Goal: Information Seeking & Learning: Check status

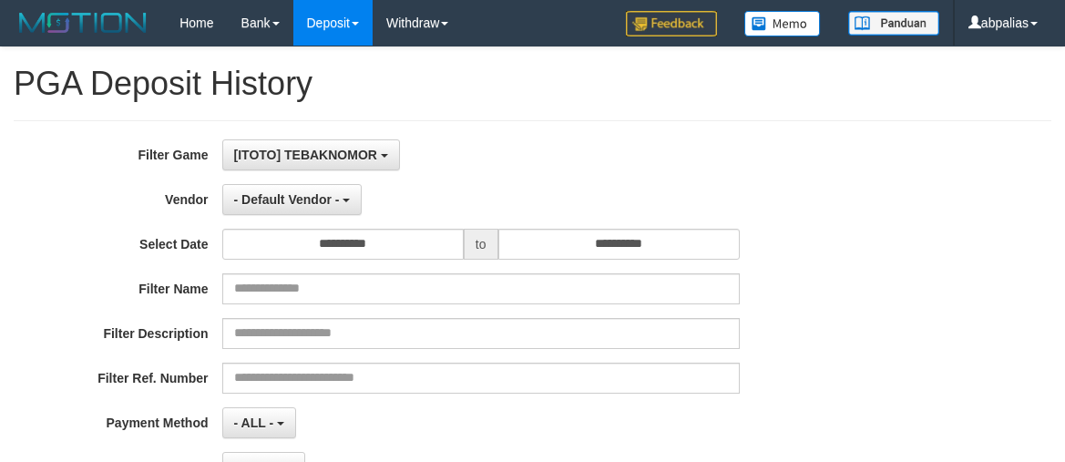
select select "*"
select select "**"
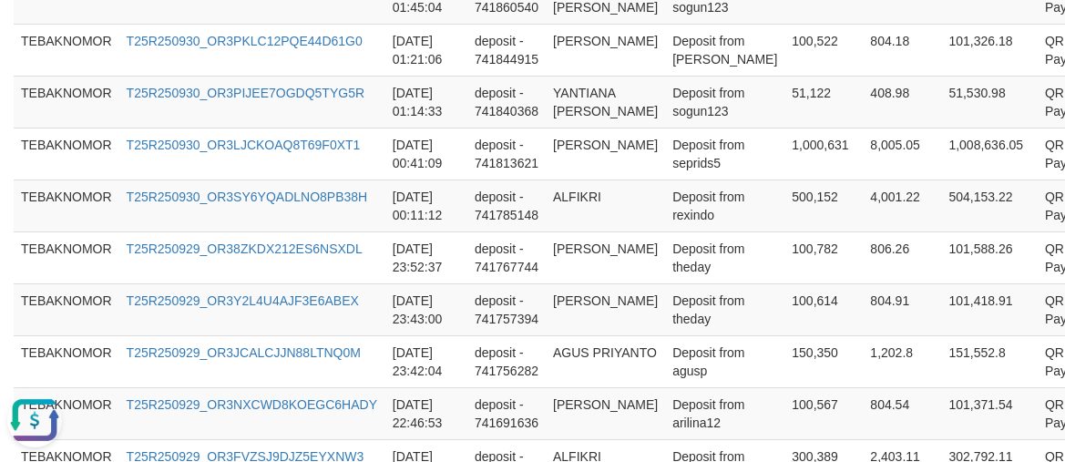
scroll to position [870, 0]
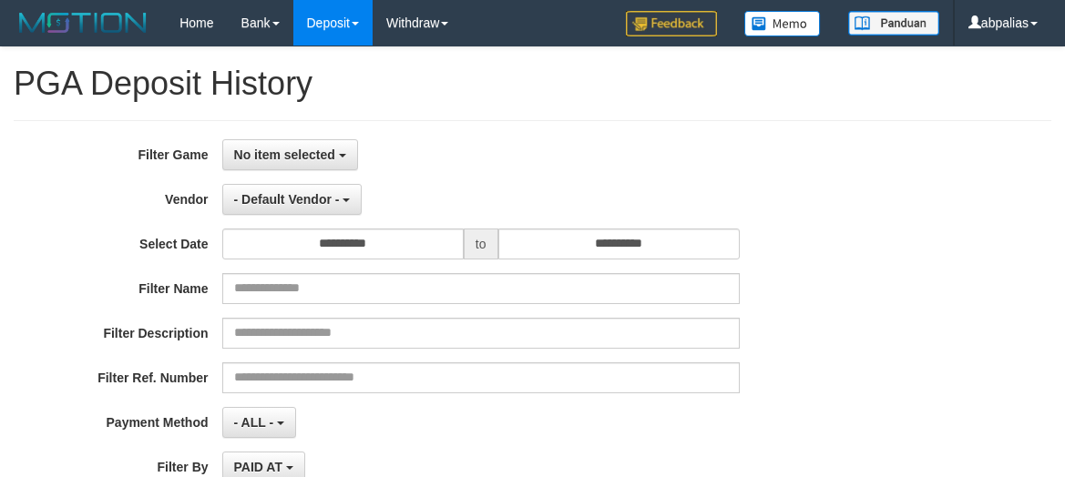
select select
select select "**"
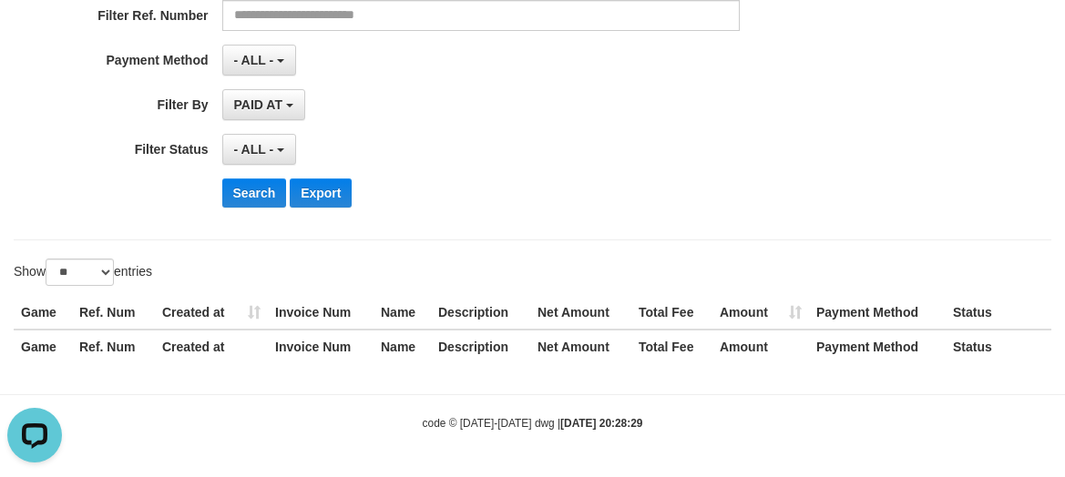
click at [869, 183] on div "Search Export" at bounding box center [555, 193] width 666 height 29
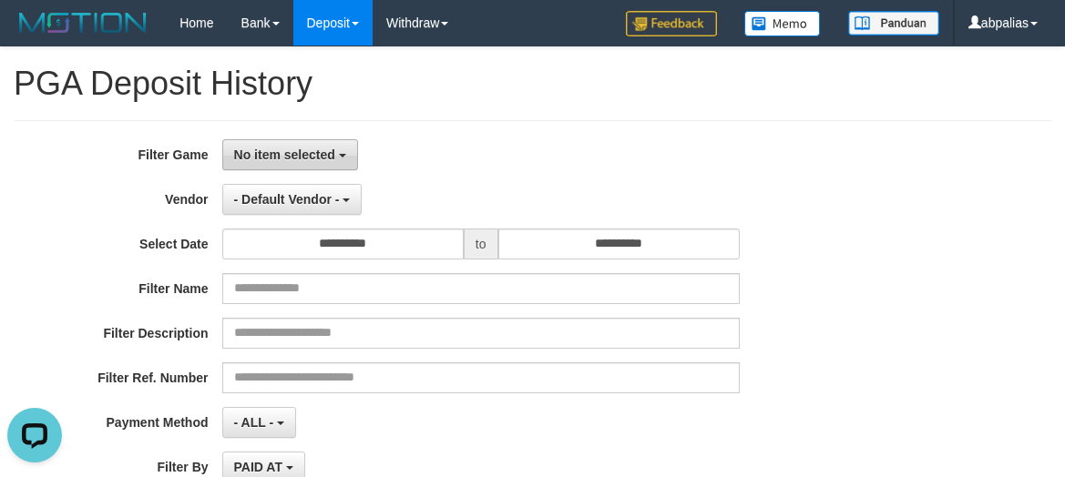
click at [305, 159] on span "No item selected" at bounding box center [284, 155] width 101 height 15
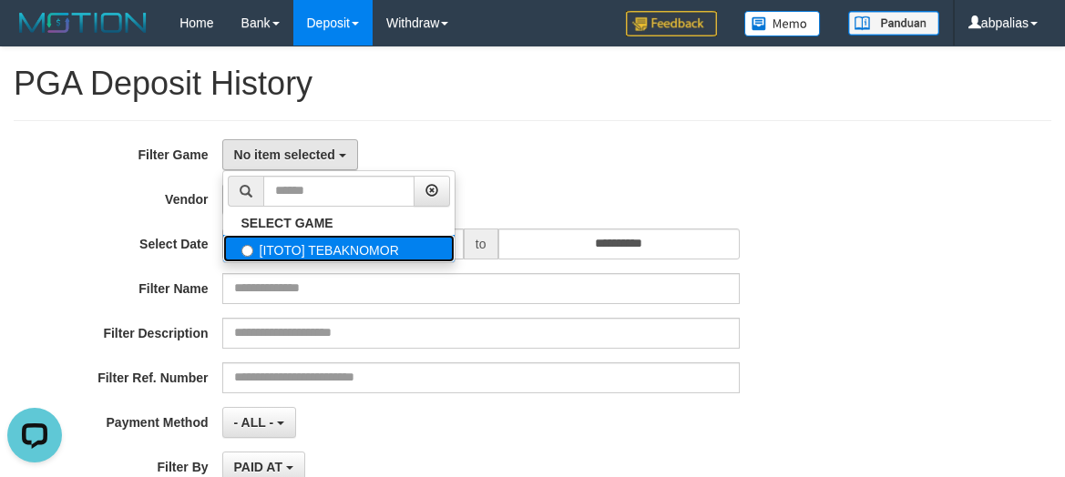
click at [296, 241] on label "[ITOTO] TEBAKNOMOR" at bounding box center [338, 248] width 231 height 27
click at [380, 251] on label "[ITOTO] TEBAKNOMOR" at bounding box center [338, 248] width 231 height 27
select select "***"
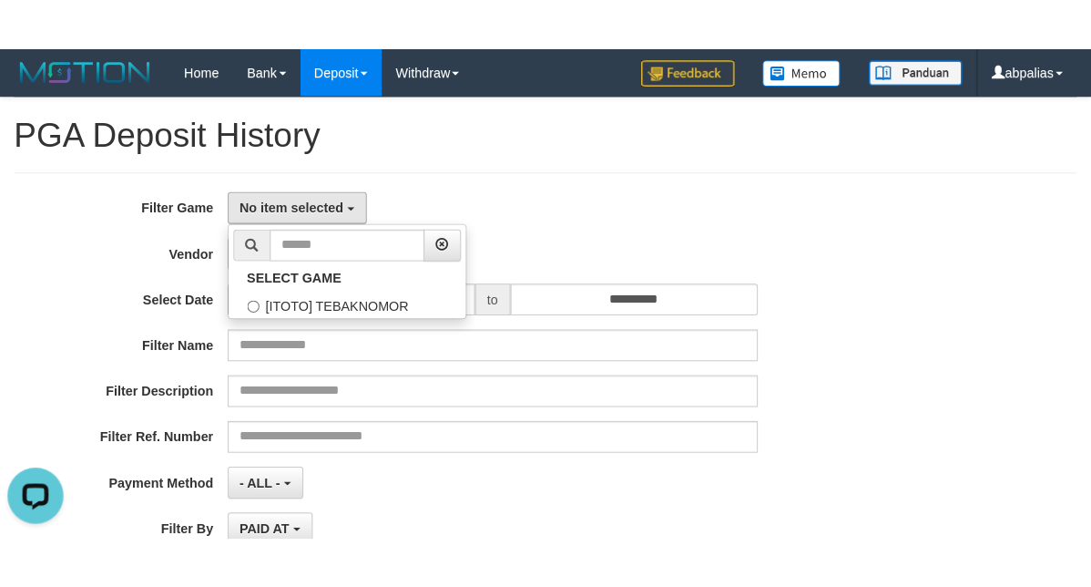
scroll to position [16, 0]
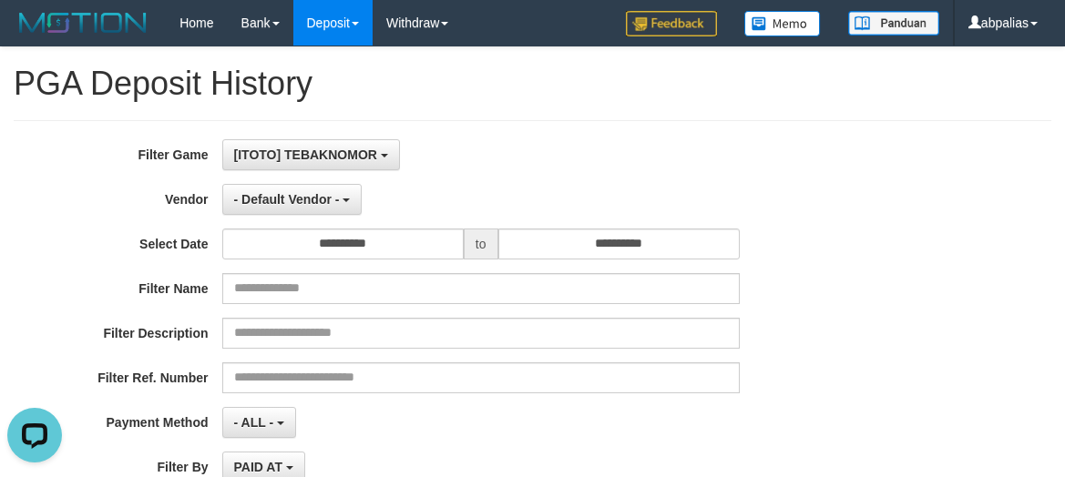
click at [588, 163] on div "[ITOTO] TEBAKNOMOR SELECT GAME [ITOTO] TEBAKNOMOR" at bounding box center [480, 154] width 517 height 31
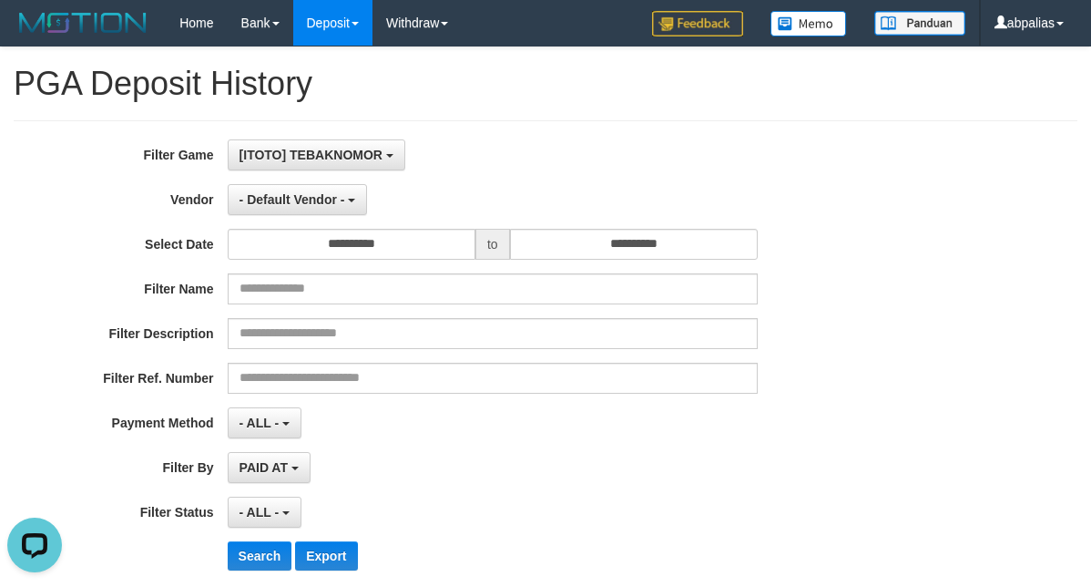
click at [871, 200] on div "**********" at bounding box center [454, 199] width 909 height 31
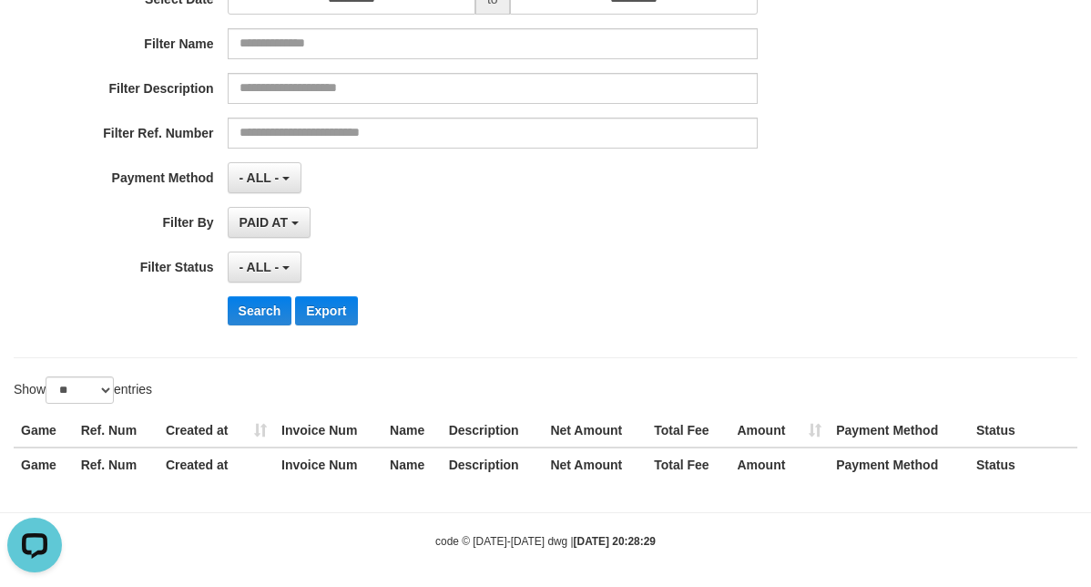
scroll to position [253, 0]
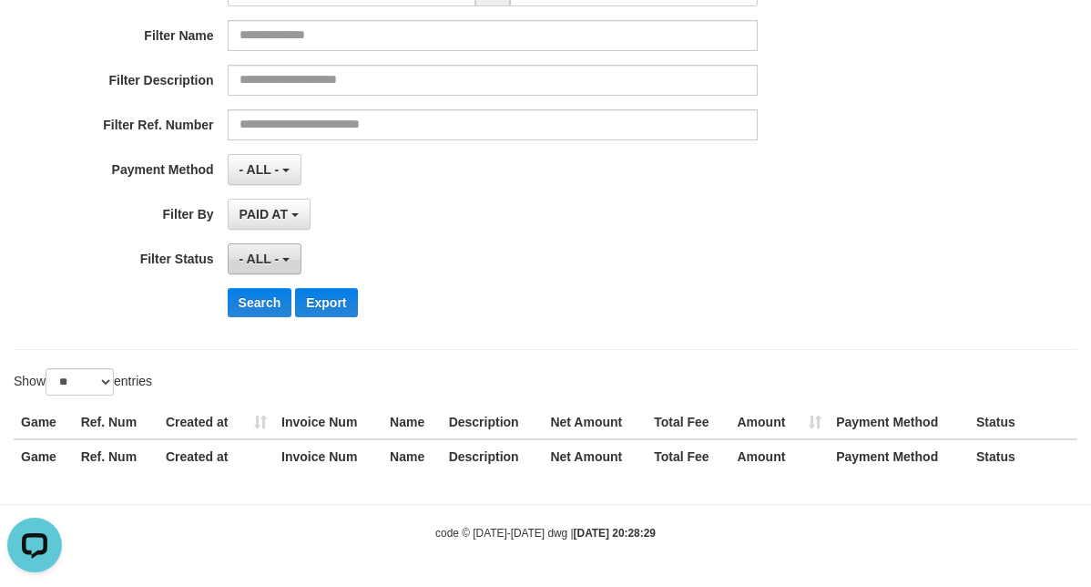
click at [252, 252] on span "- ALL -" at bounding box center [260, 258] width 40 height 15
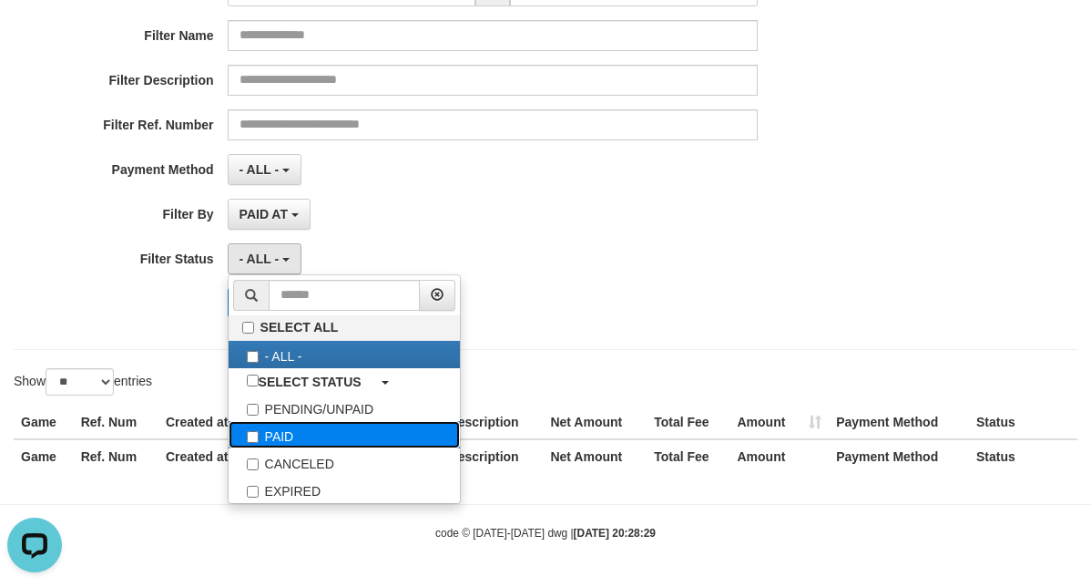
click at [252, 427] on label "PAID" at bounding box center [344, 434] width 231 height 27
select select "*"
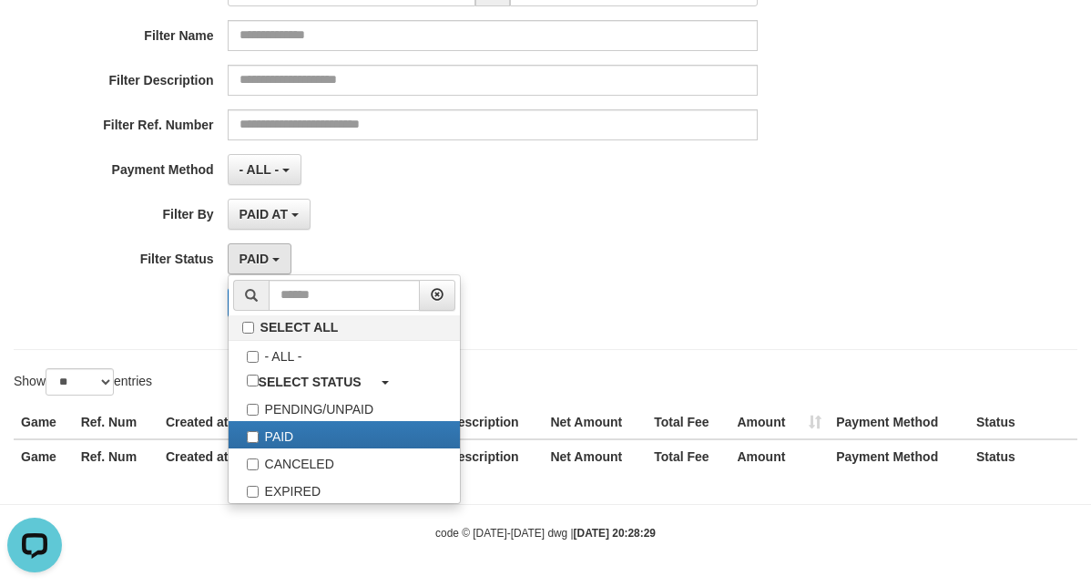
click at [443, 189] on div "**********" at bounding box center [454, 108] width 909 height 445
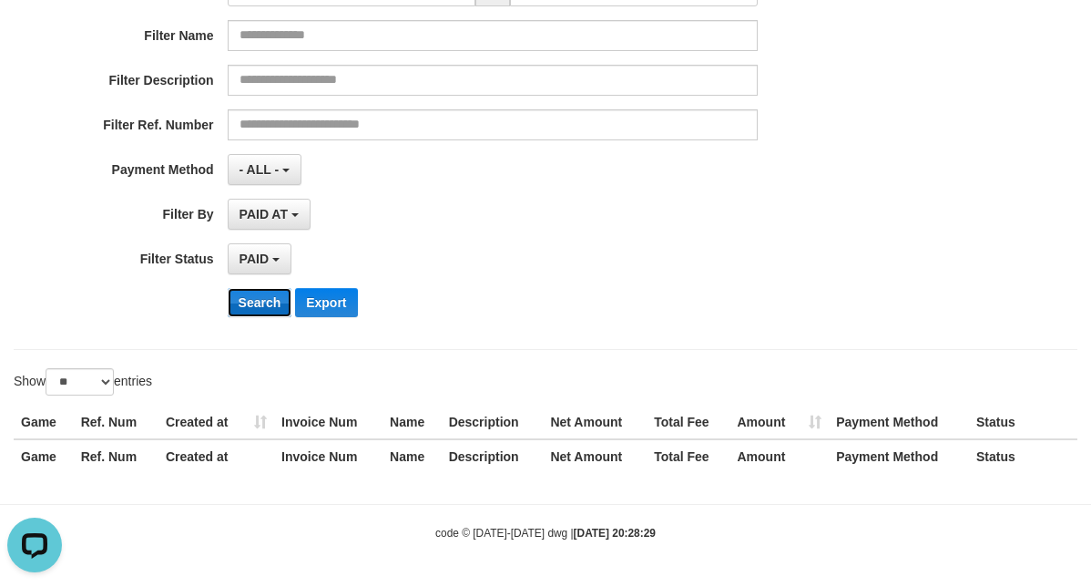
click at [250, 301] on button "Search" at bounding box center [260, 302] width 65 height 29
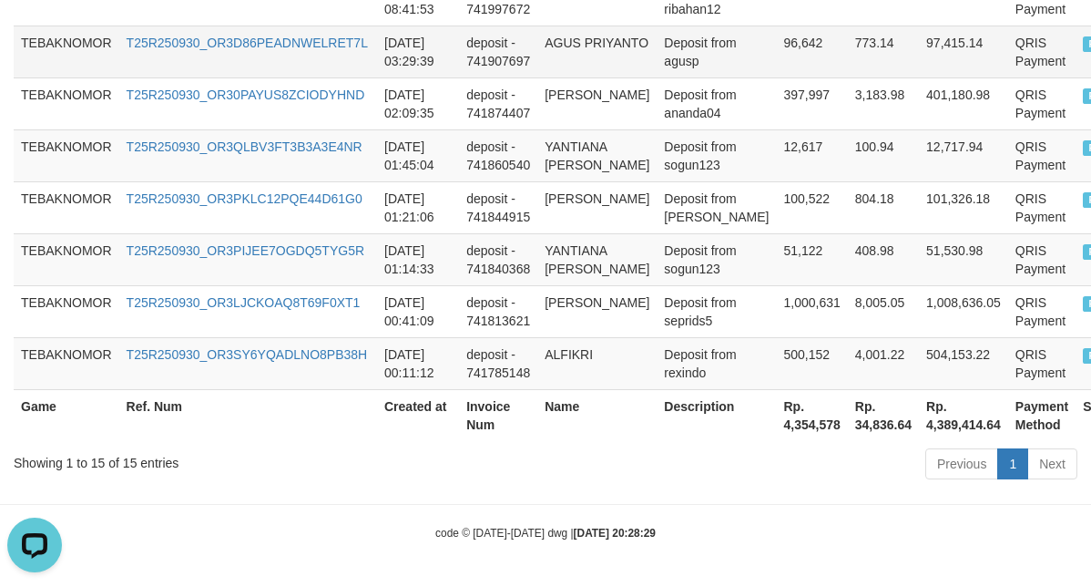
scroll to position [1319, 0]
click at [777, 423] on th "Rp. 4,354,578" at bounding box center [812, 415] width 71 height 52
copy th "4,354,578"
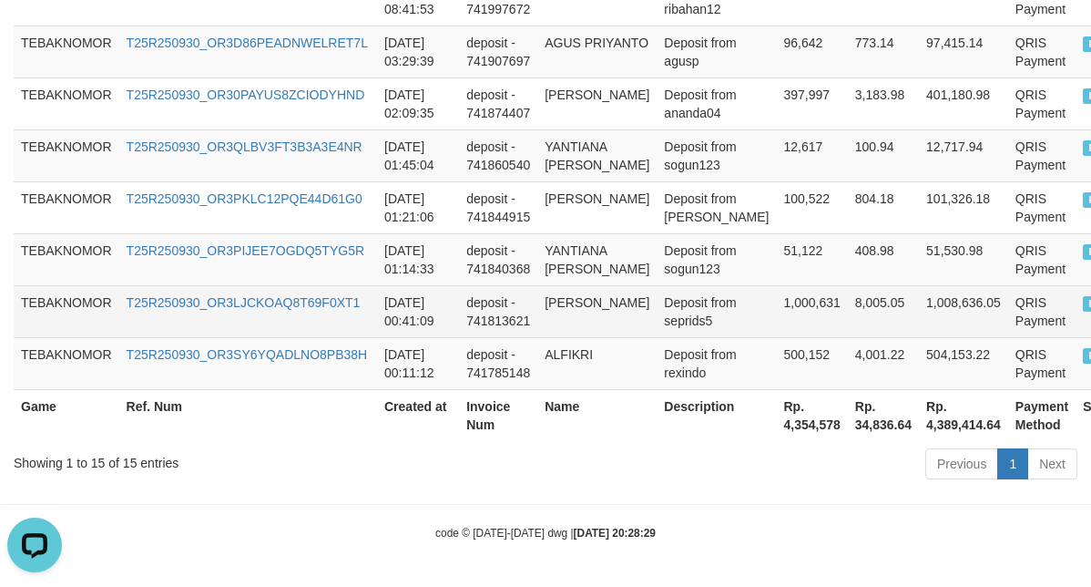
click at [688, 291] on td "Deposit from seprids5" at bounding box center [716, 311] width 119 height 52
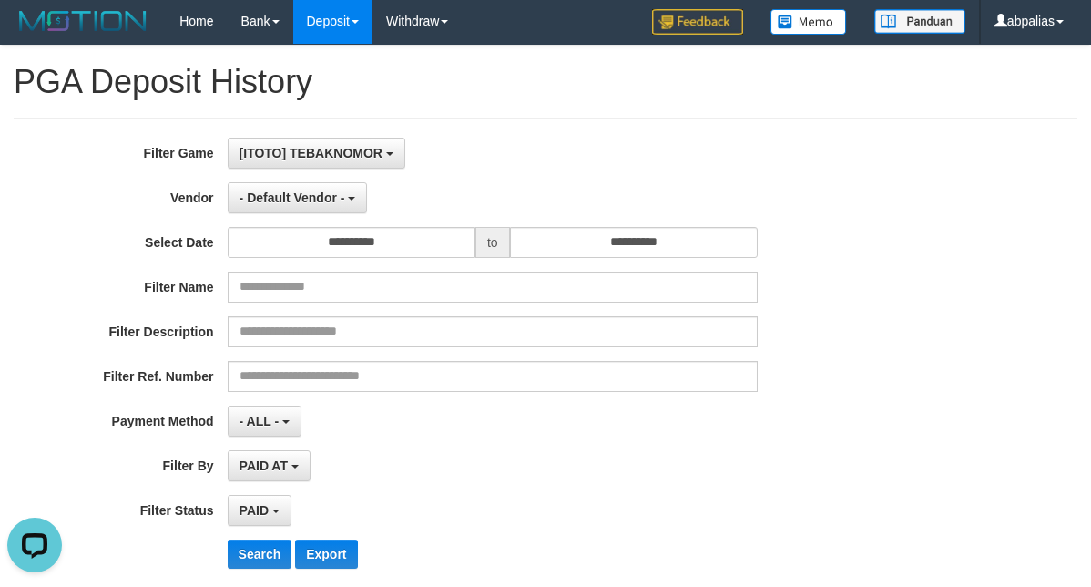
scroll to position [0, 0]
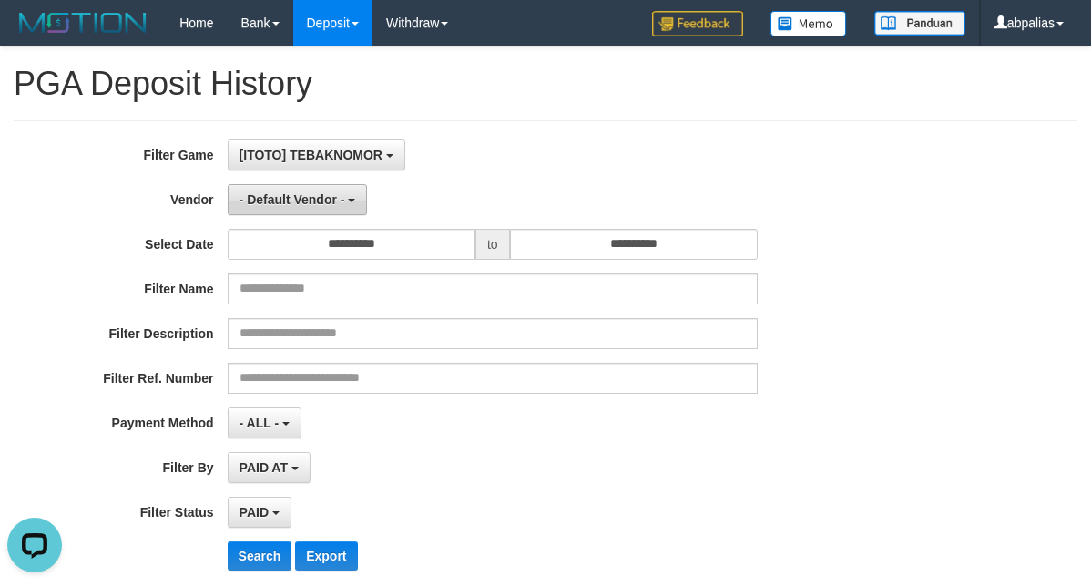
click at [282, 210] on button "- Default Vendor -" at bounding box center [298, 199] width 140 height 31
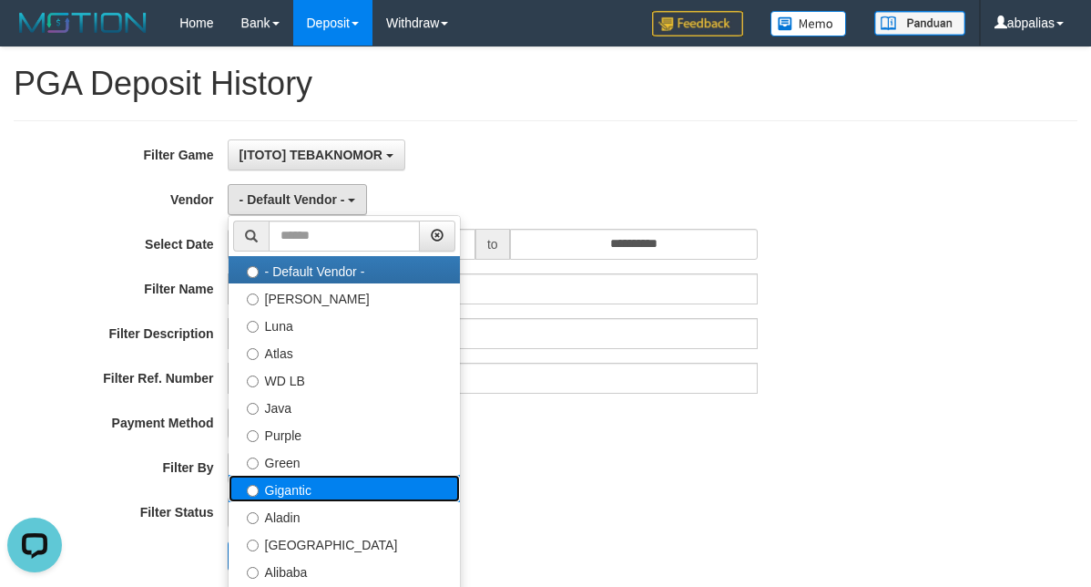
click at [281, 476] on label "Gigantic" at bounding box center [344, 488] width 231 height 27
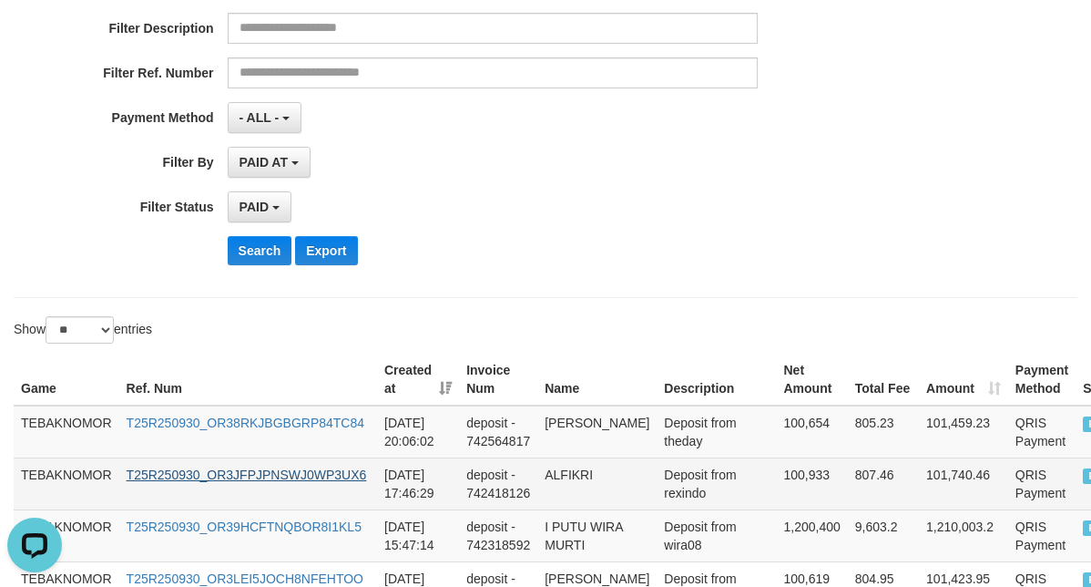
scroll to position [456, 0]
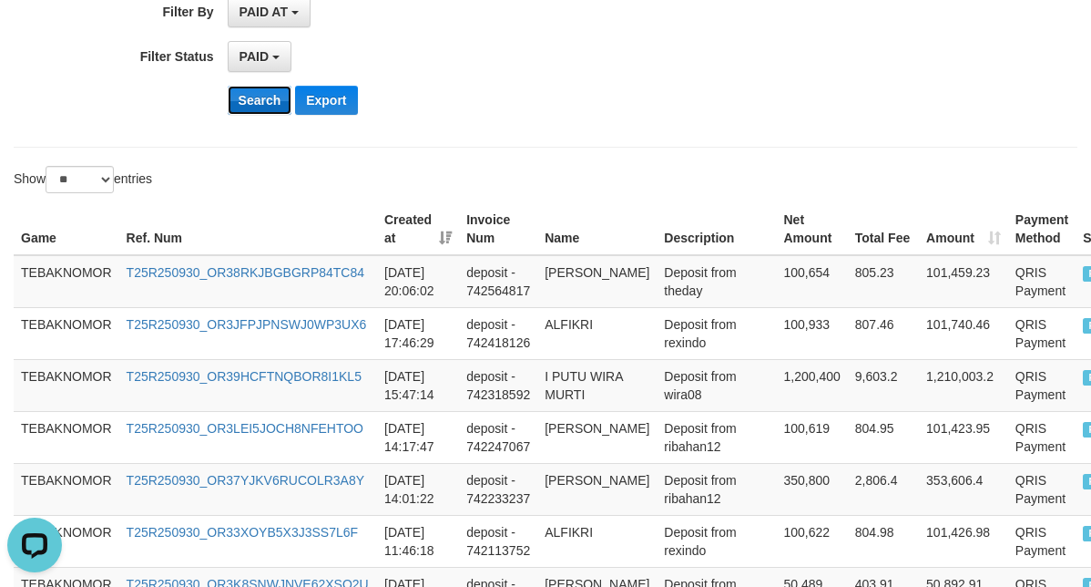
click at [241, 107] on button "Search" at bounding box center [260, 100] width 65 height 29
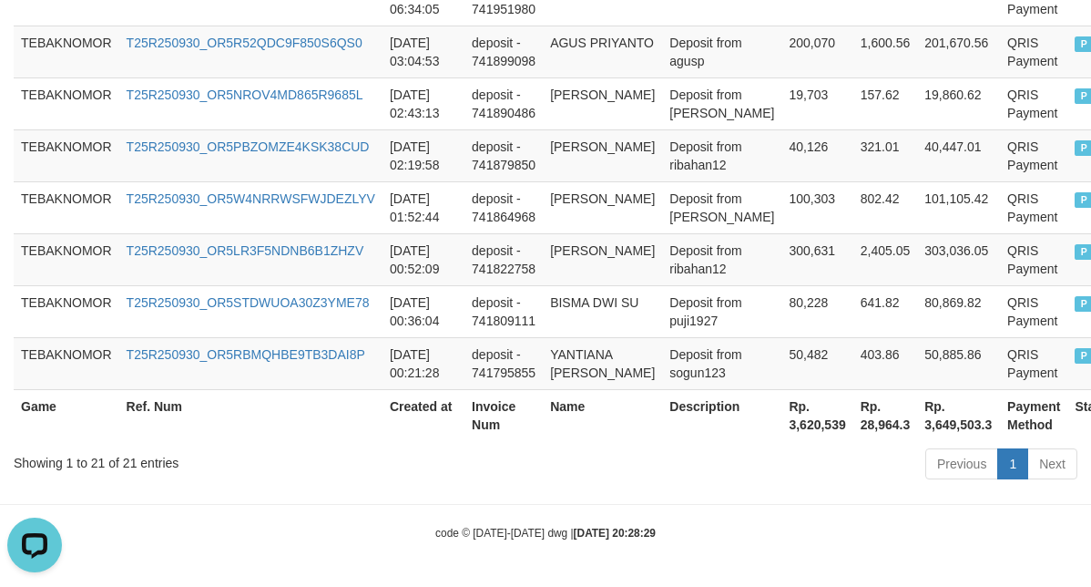
scroll to position [1558, 0]
click at [782, 421] on th "Rp. 3,620,539" at bounding box center [817, 415] width 71 height 52
copy th "3,620,539"
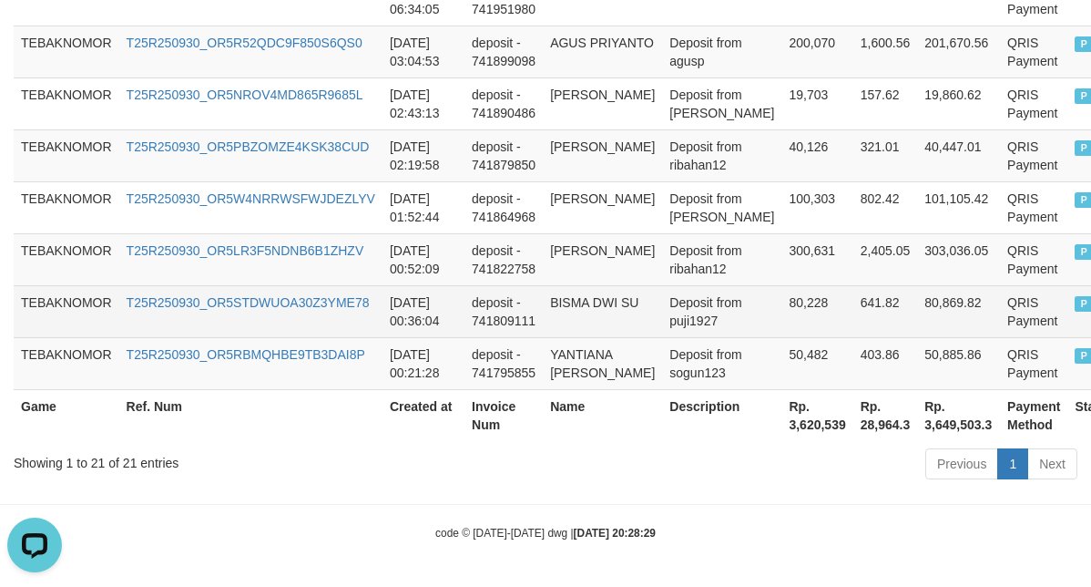
drag, startPoint x: 769, startPoint y: 292, endPoint x: 760, endPoint y: 308, distance: 18.0
click at [782, 294] on td "80,228" at bounding box center [817, 311] width 71 height 52
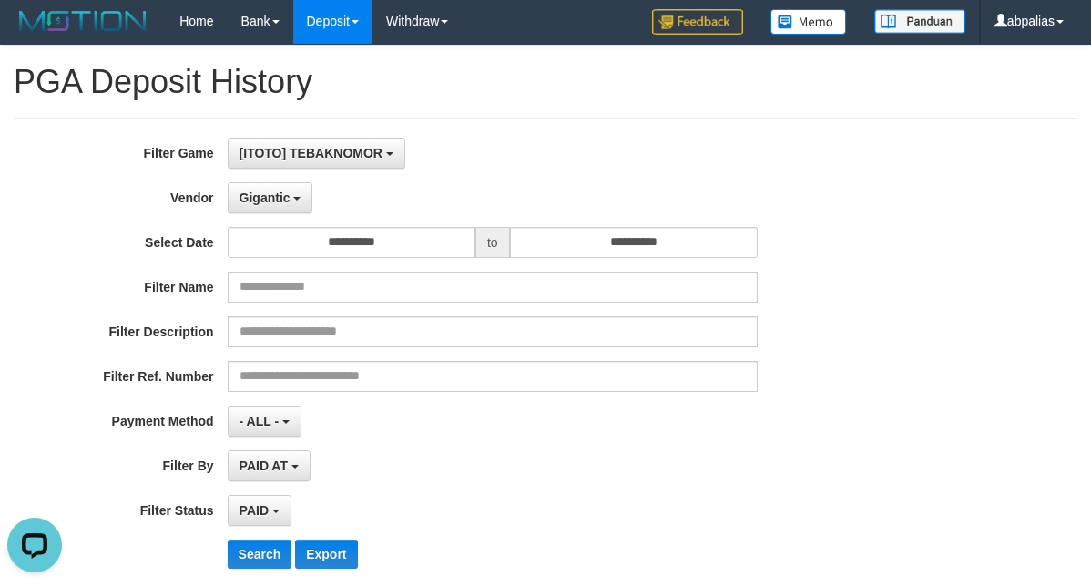
scroll to position [0, 0]
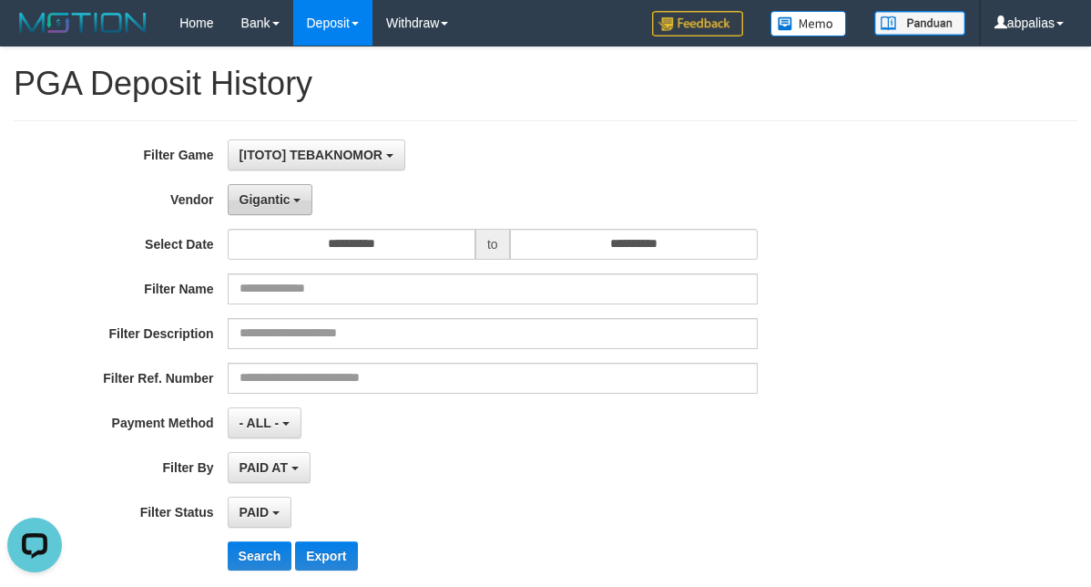
click at [261, 194] on span "Gigantic" at bounding box center [265, 199] width 51 height 15
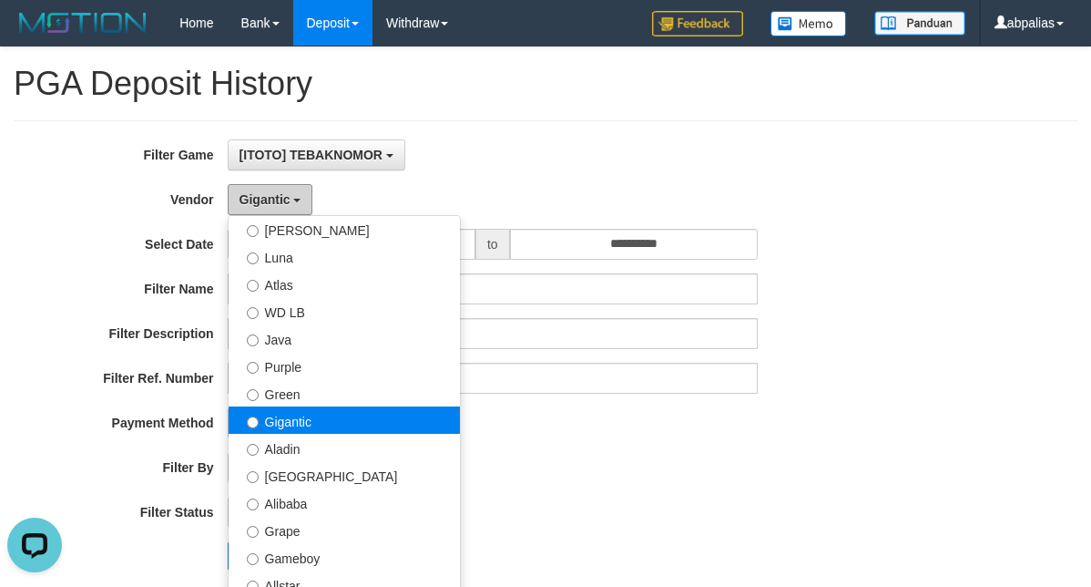
scroll to position [273, 0]
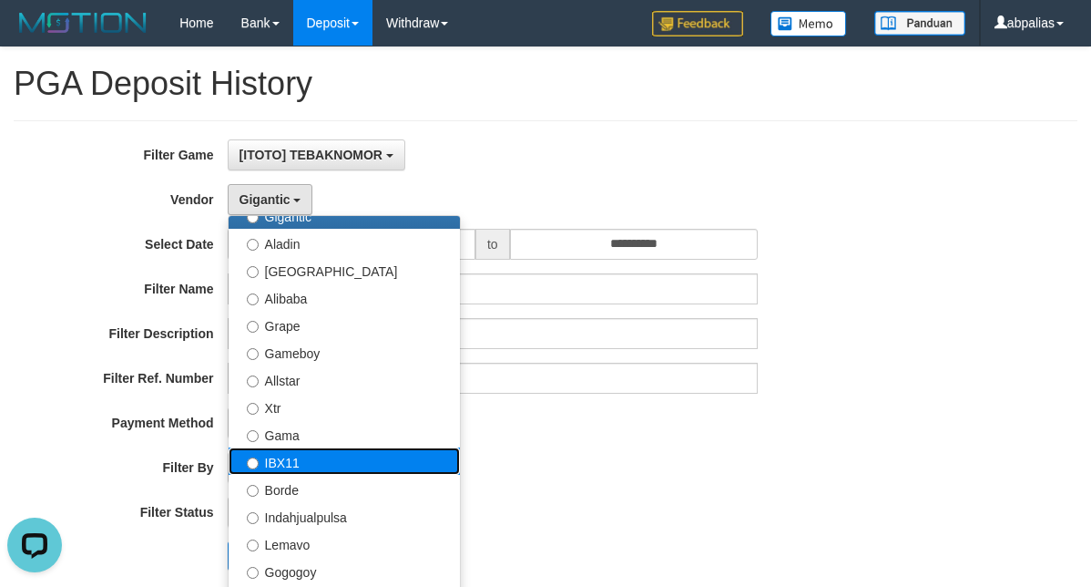
click at [279, 464] on label "IBX11" at bounding box center [344, 460] width 231 height 27
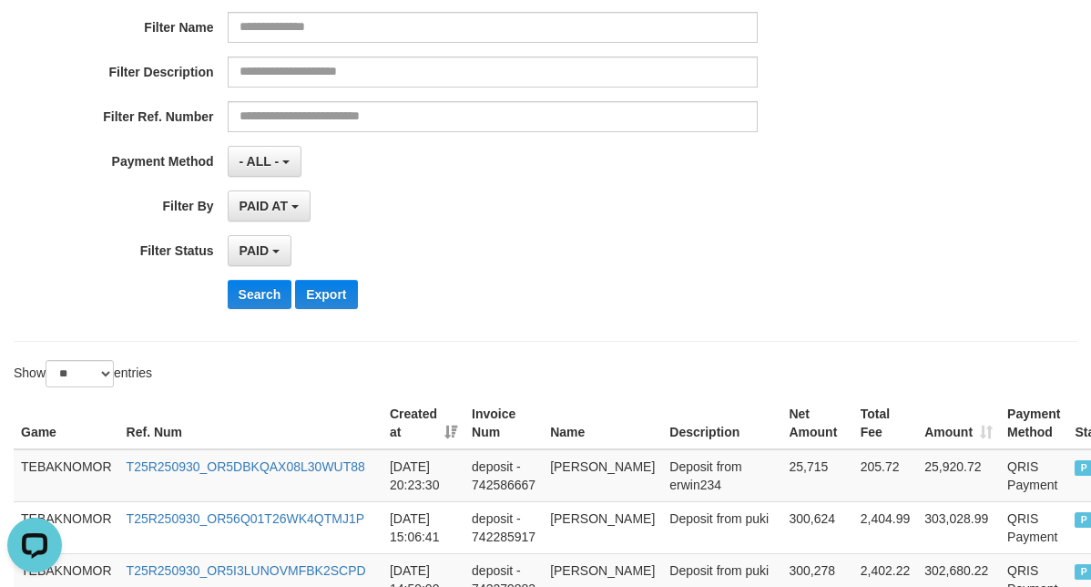
scroll to position [456, 0]
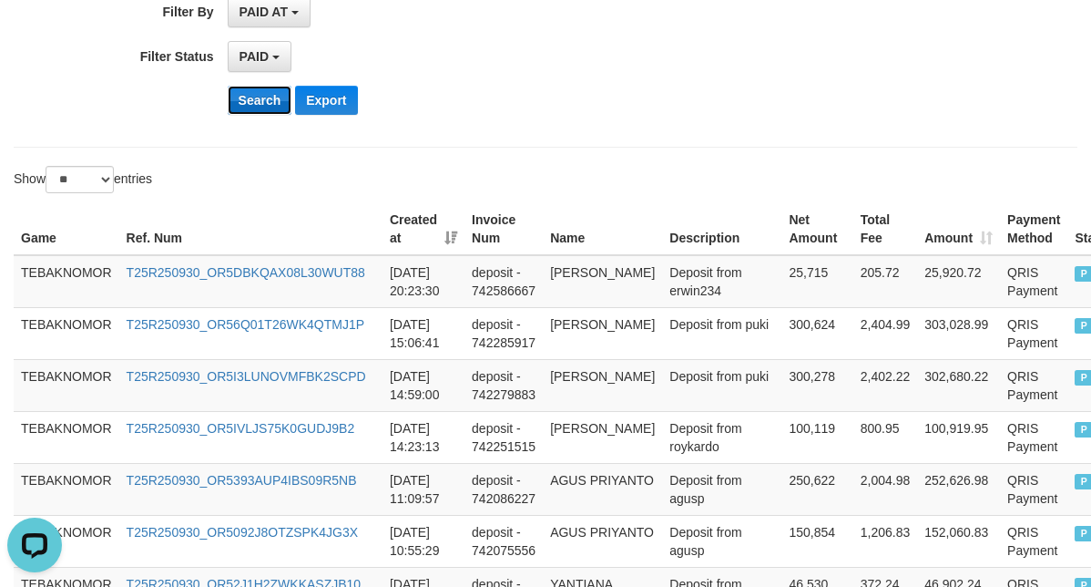
click at [239, 97] on button "Search" at bounding box center [260, 100] width 65 height 29
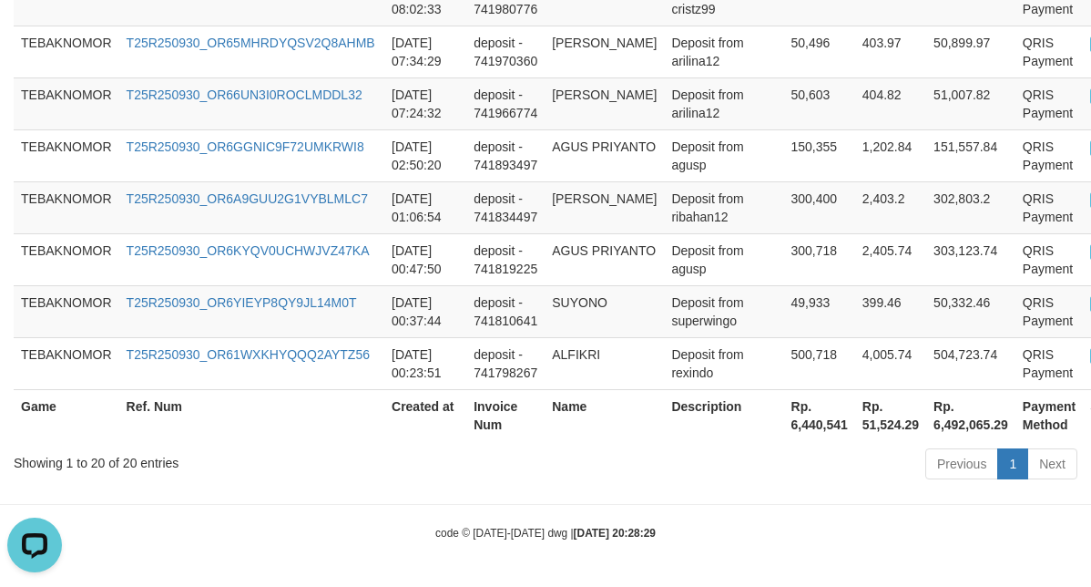
scroll to position [1561, 0]
click at [784, 419] on th "Rp. 6,440,541" at bounding box center [819, 415] width 71 height 52
copy th "6,440,541"
drag, startPoint x: 675, startPoint y: 444, endPoint x: 654, endPoint y: 433, distance: 23.6
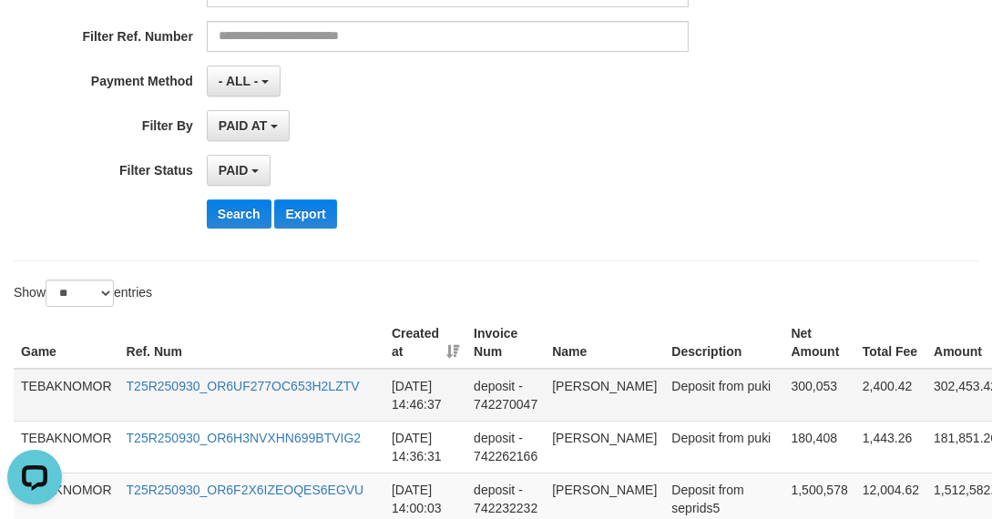
scroll to position [0, 0]
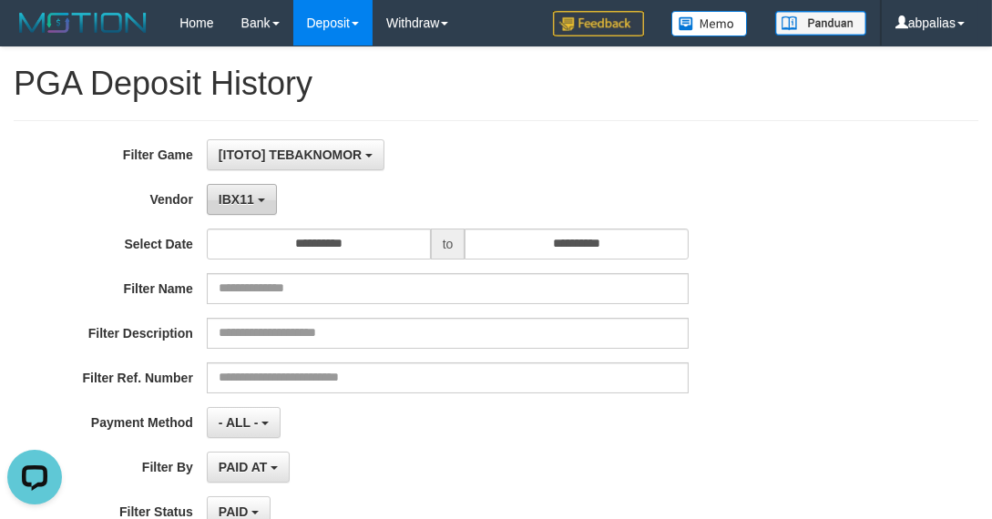
click at [239, 197] on span "IBX11" at bounding box center [237, 199] width 36 height 15
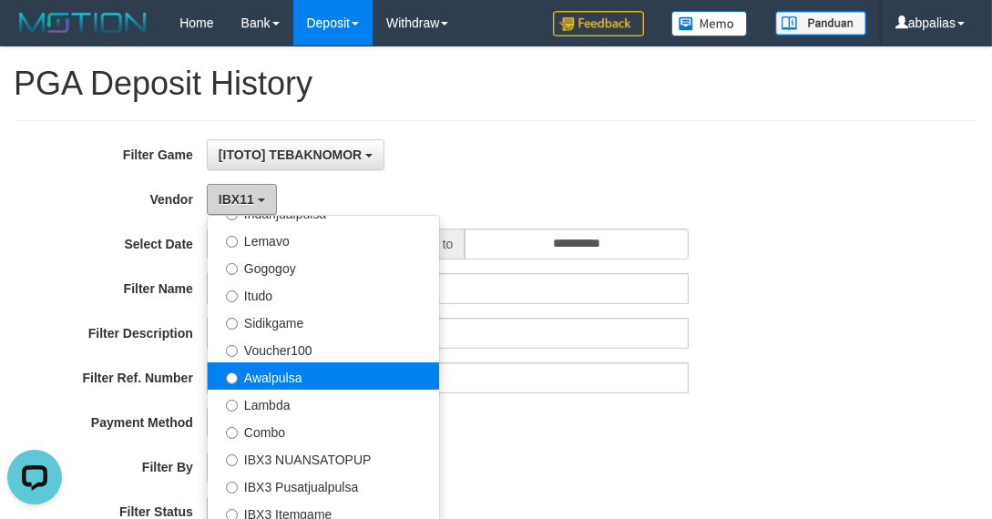
scroll to position [579, 0]
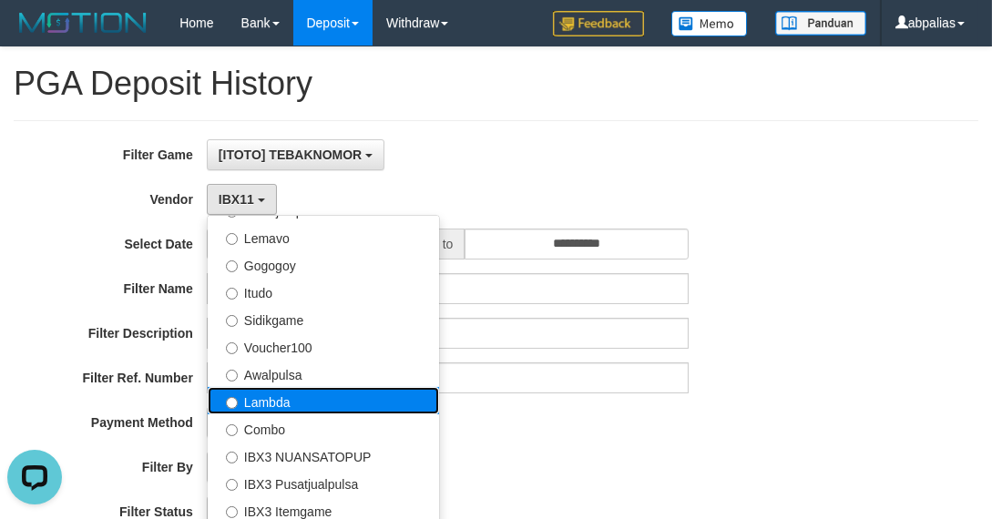
drag, startPoint x: 291, startPoint y: 404, endPoint x: 276, endPoint y: 365, distance: 41.8
click at [291, 404] on label "Lambda" at bounding box center [323, 400] width 231 height 27
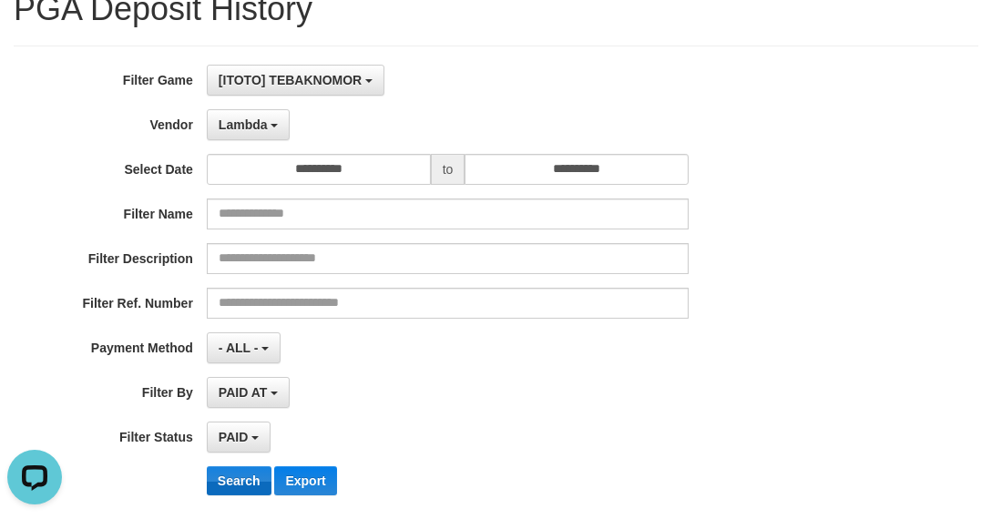
scroll to position [331, 0]
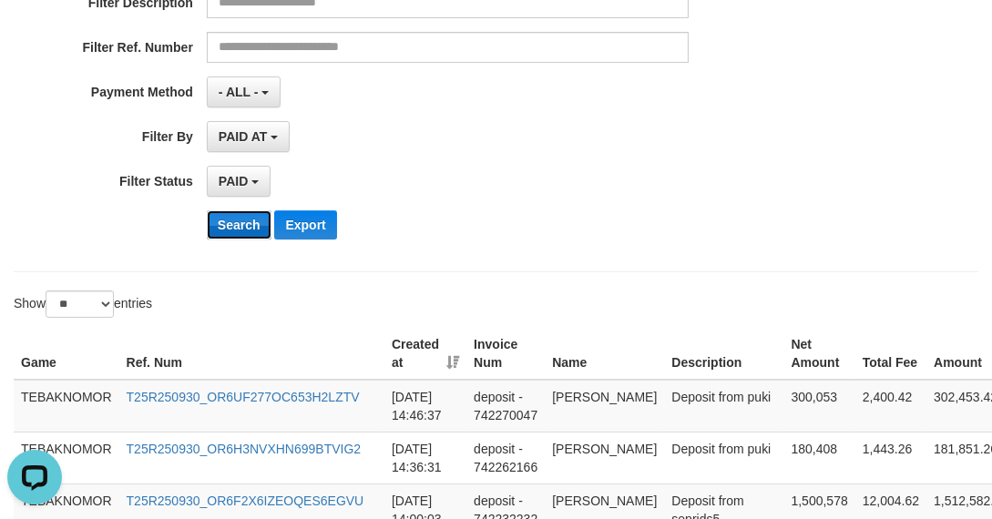
click at [223, 230] on button "Search" at bounding box center [239, 224] width 65 height 29
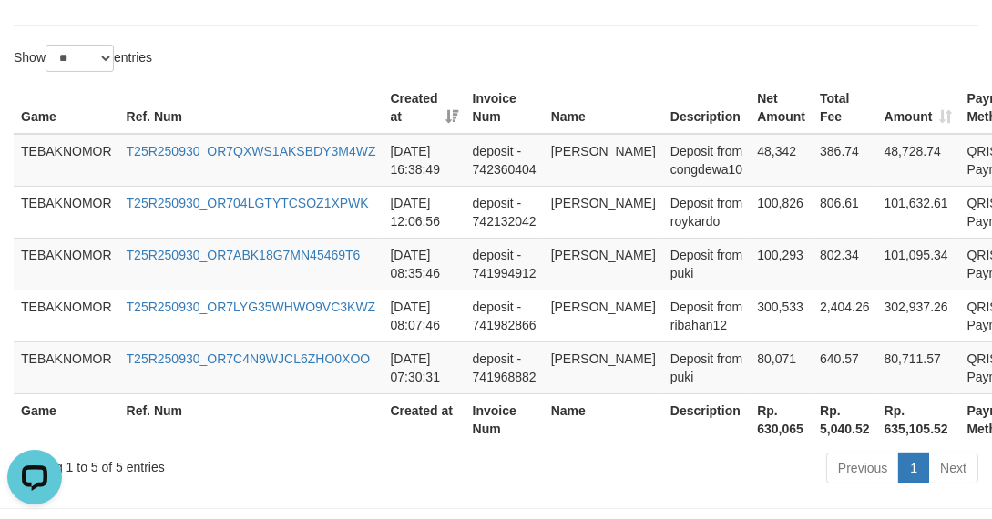
scroll to position [647, 0]
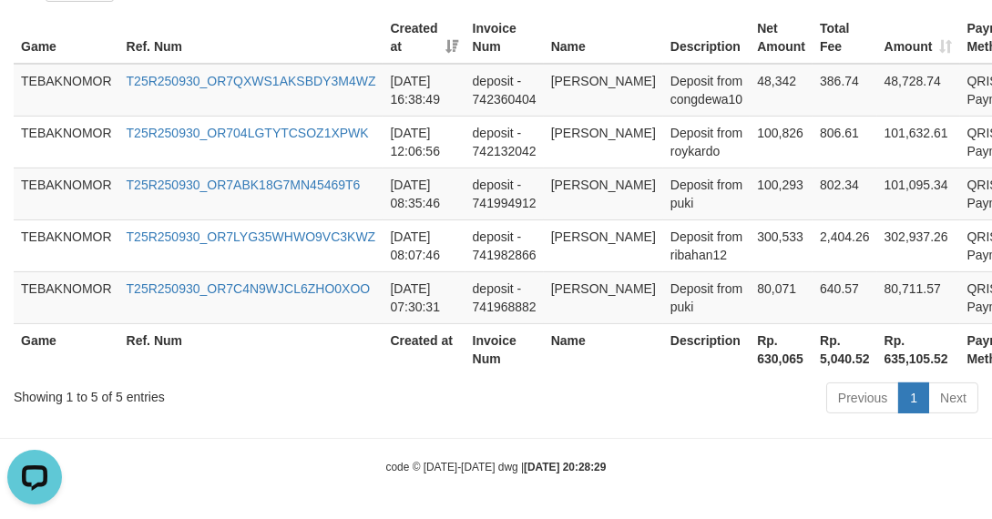
click at [750, 355] on th "Rp. 630,065" at bounding box center [781, 349] width 63 height 52
copy th "630,065"
click at [750, 355] on th "Rp. 630,065" at bounding box center [781, 349] width 63 height 52
drag, startPoint x: 739, startPoint y: 440, endPoint x: 732, endPoint y: 431, distance: 11.1
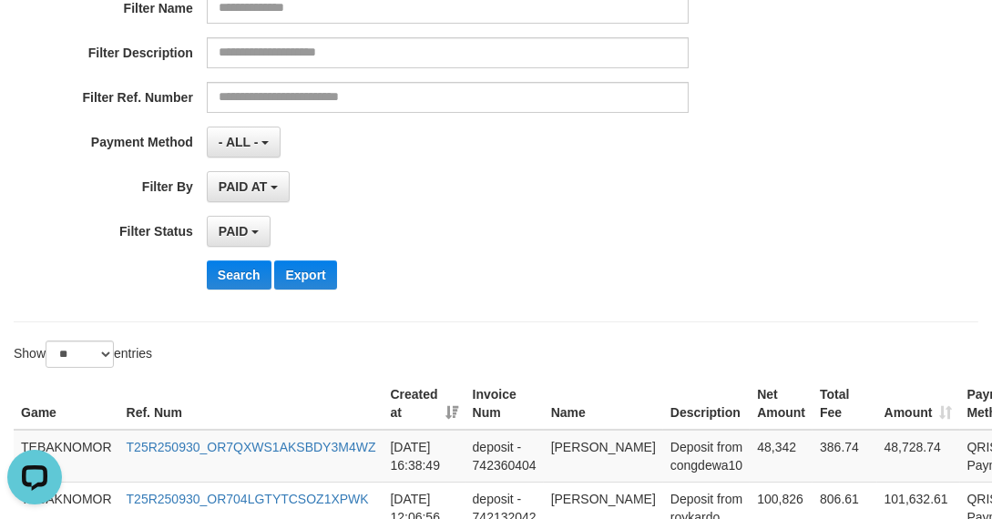
scroll to position [0, 0]
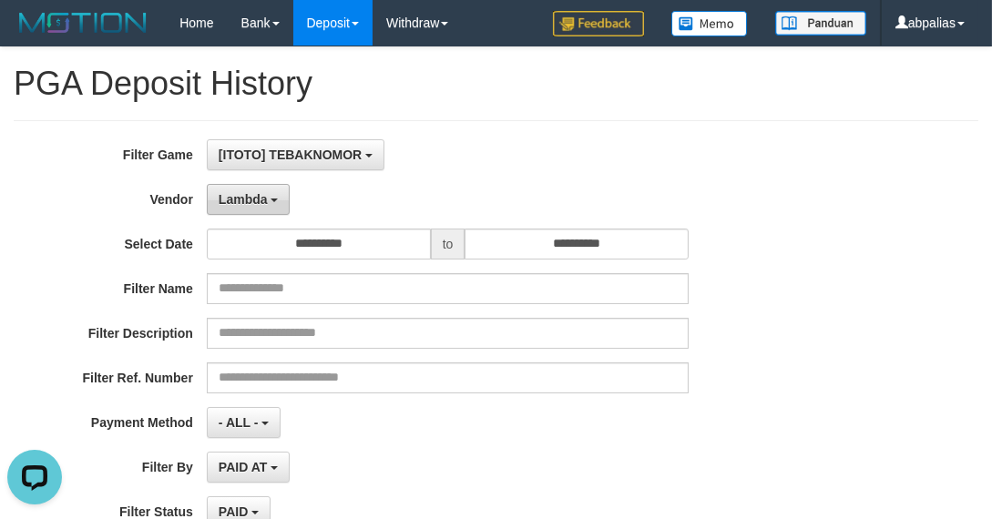
click at [246, 193] on span "Lambda" at bounding box center [243, 199] width 49 height 15
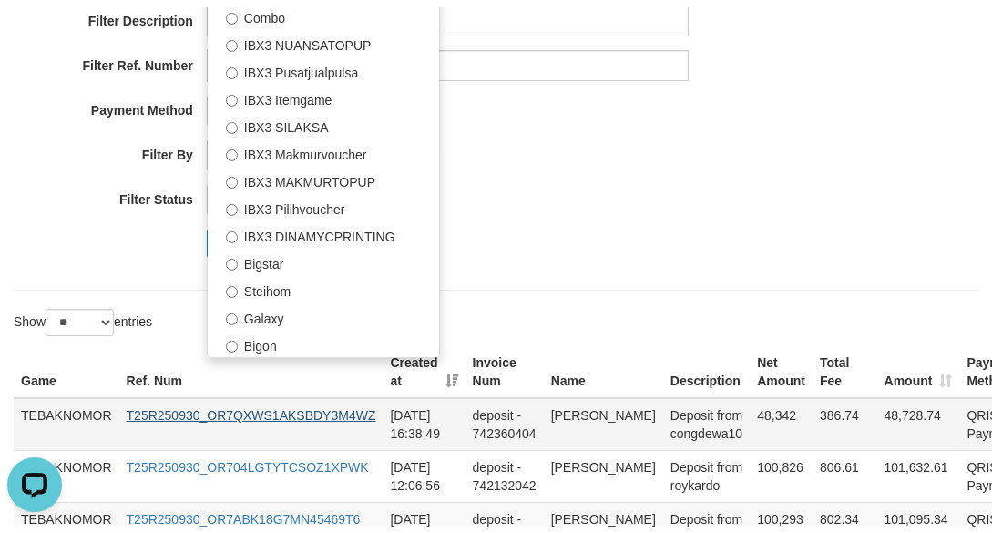
scroll to position [331, 0]
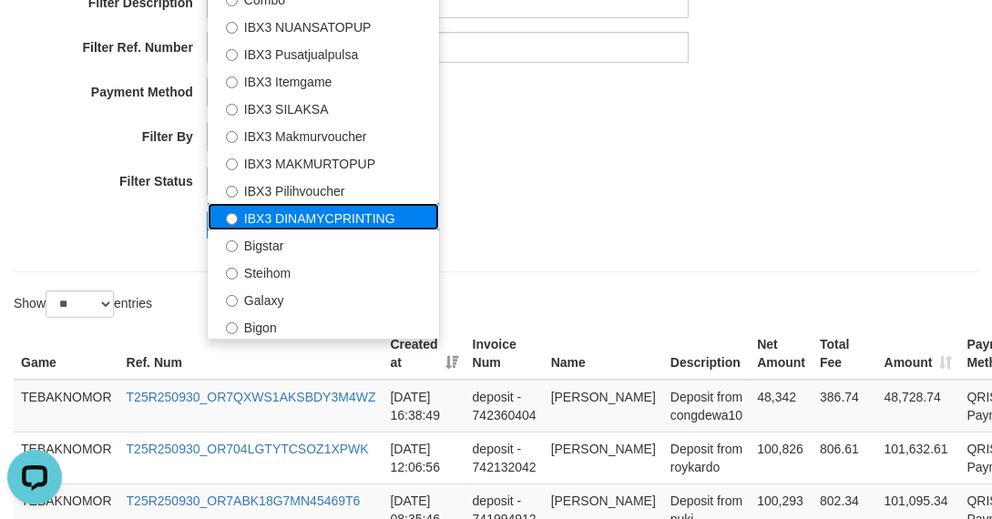
click at [305, 219] on label "IBX3 DINAMYCPRINTING" at bounding box center [323, 216] width 231 height 27
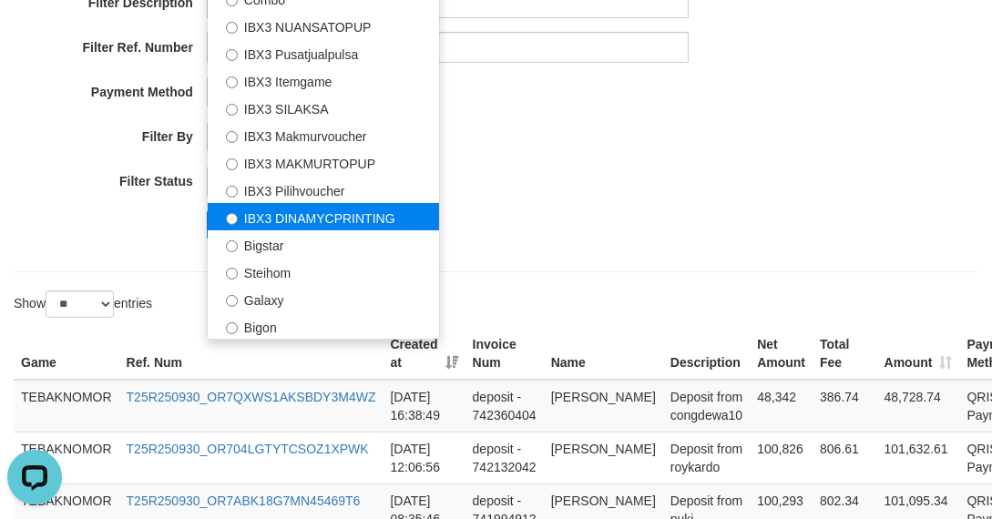
select select "**********"
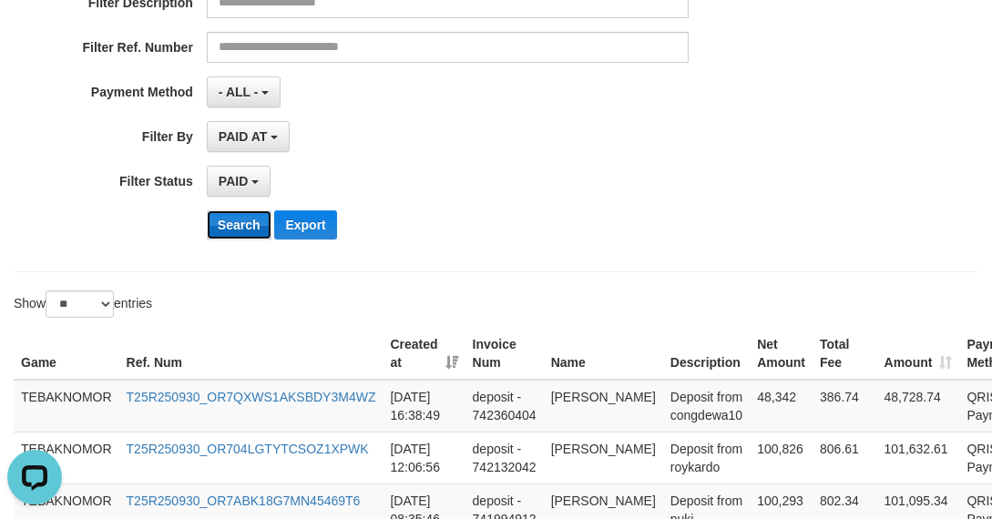
click at [228, 218] on button "Search" at bounding box center [239, 224] width 65 height 29
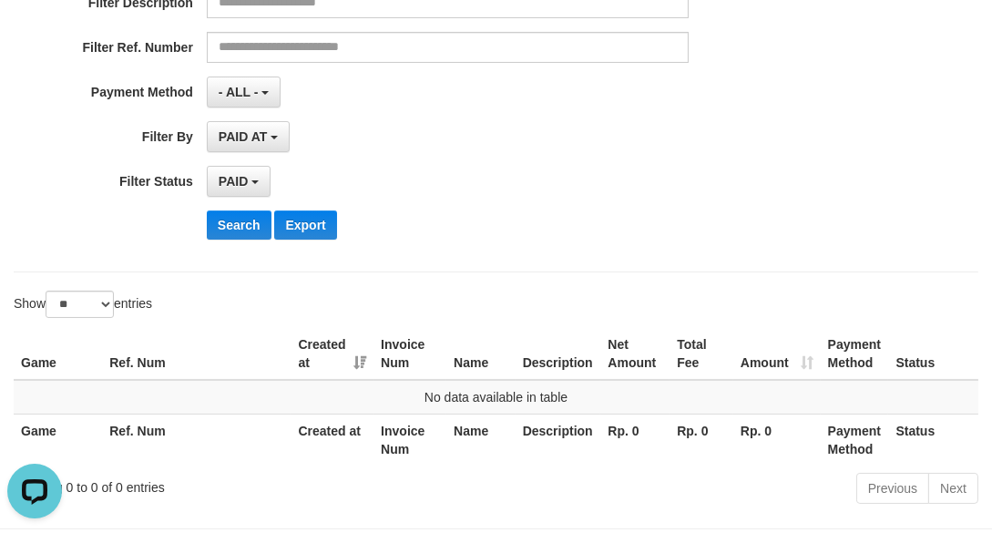
drag, startPoint x: 699, startPoint y: 286, endPoint x: 425, endPoint y: 134, distance: 313.6
click at [687, 274] on div "**********" at bounding box center [496, 113] width 992 height 793
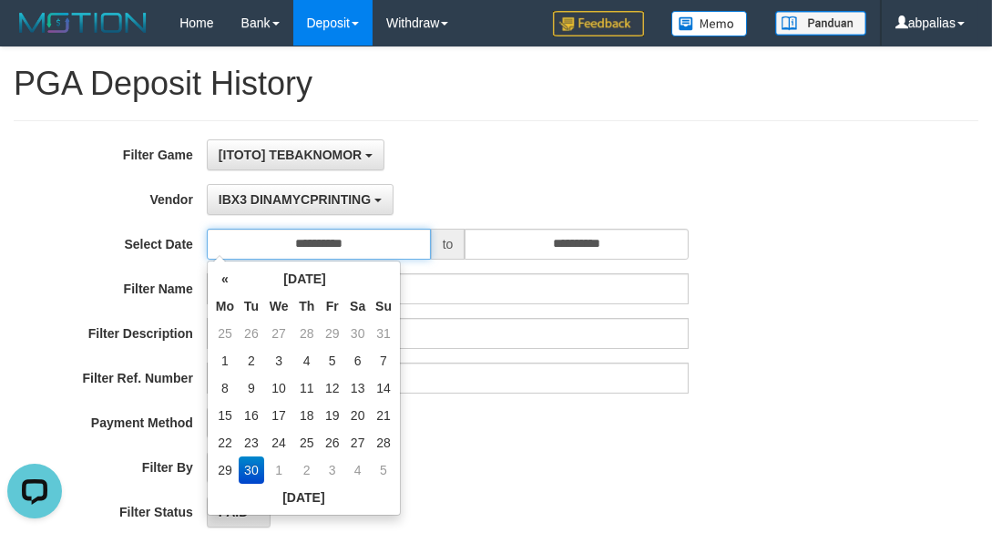
click at [319, 239] on input "**********" at bounding box center [319, 244] width 224 height 31
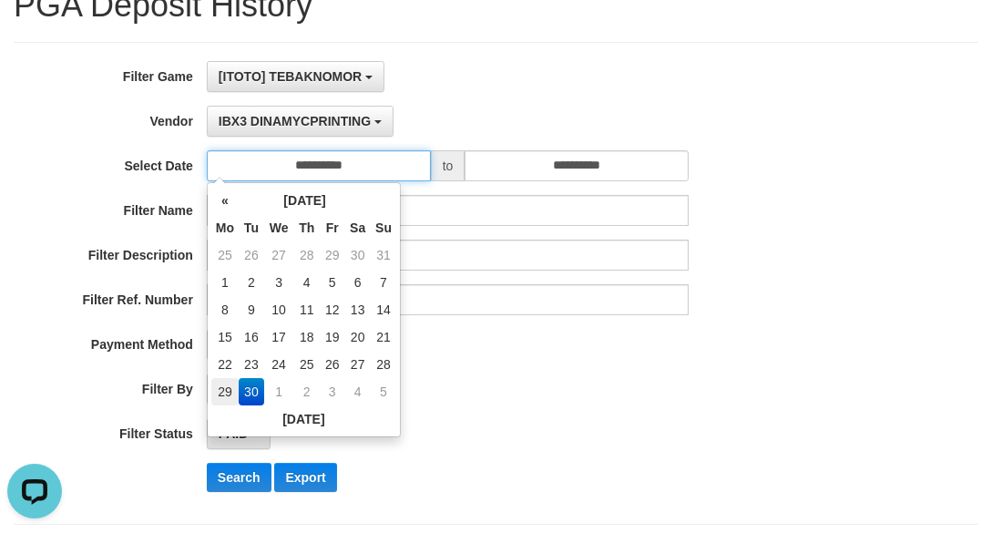
scroll to position [165, 0]
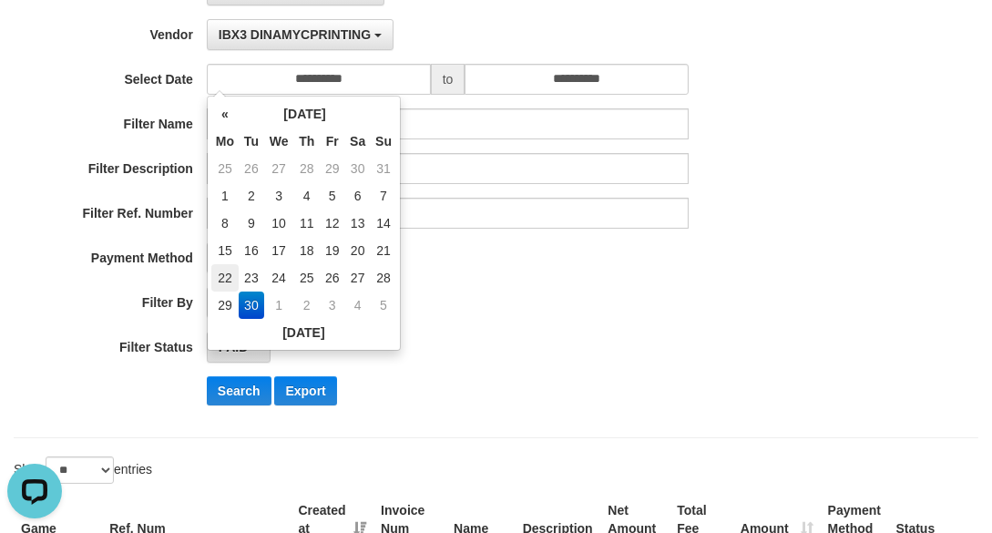
click at [230, 270] on td "22" at bounding box center [224, 277] width 27 height 27
type input "**********"
click at [752, 309] on div "**********" at bounding box center [413, 302] width 827 height 31
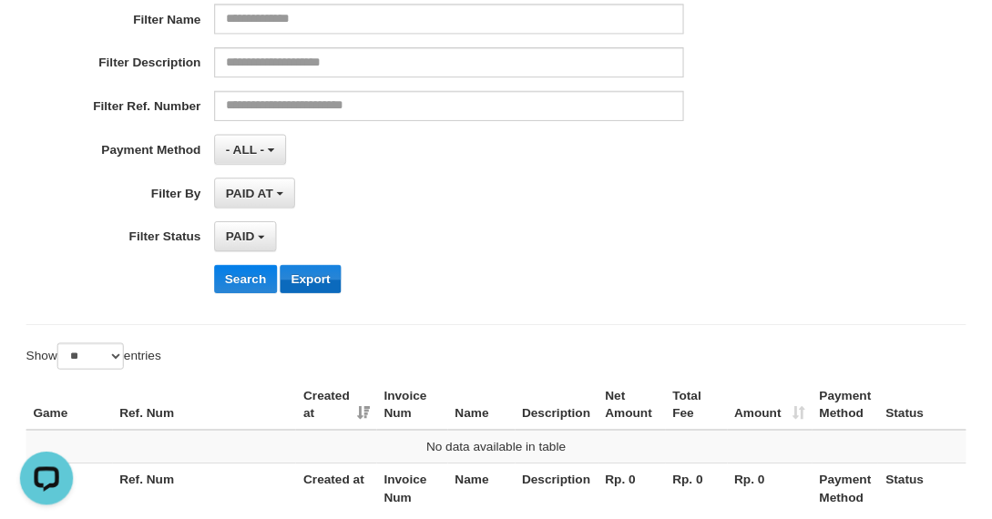
scroll to position [331, 0]
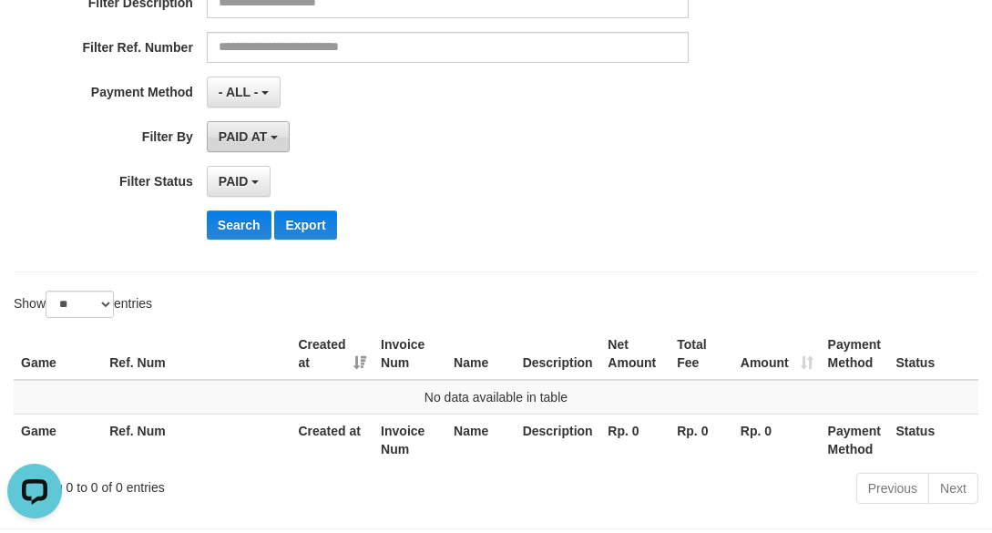
click at [267, 137] on span "PAID AT" at bounding box center [243, 136] width 48 height 15
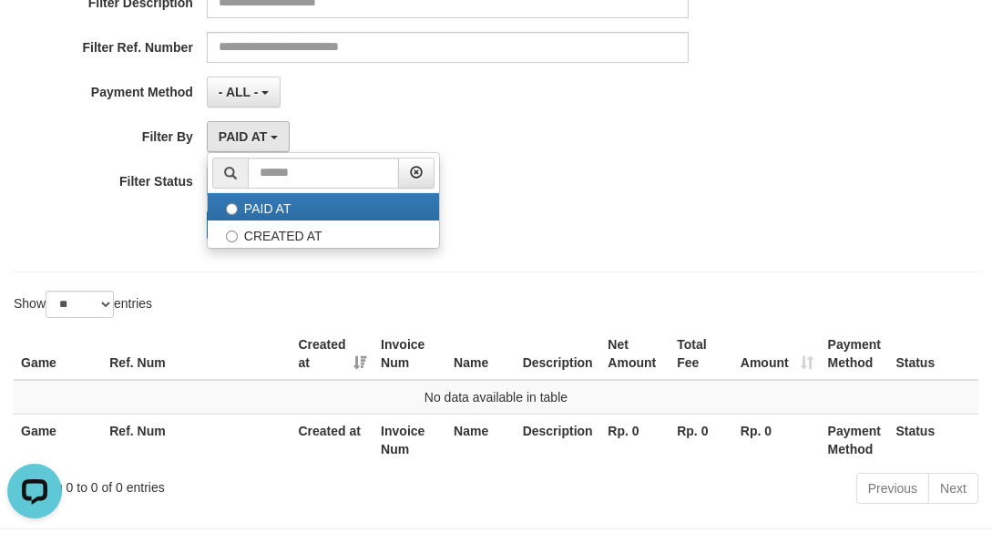
click at [399, 129] on div "PAID AT PAID AT CREATED AT" at bounding box center [448, 136] width 482 height 31
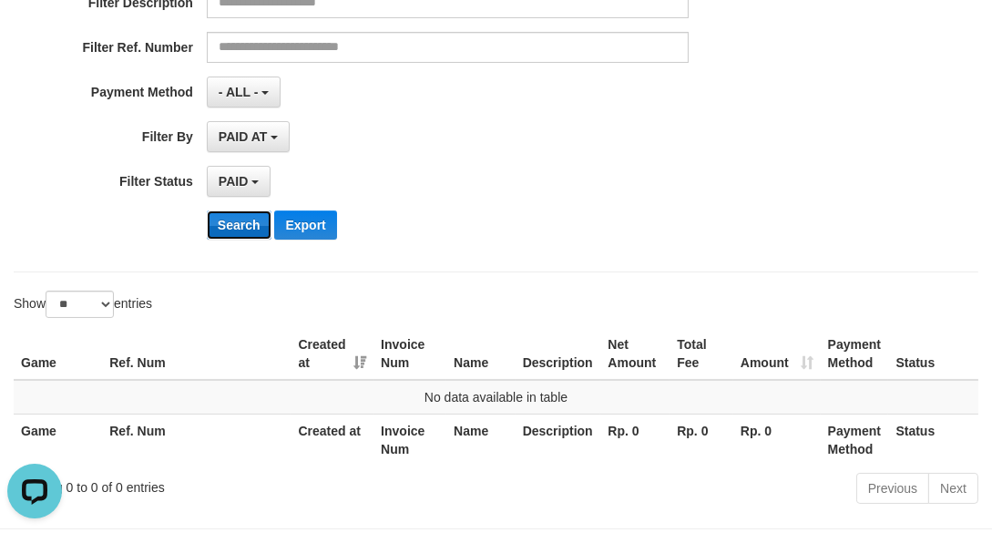
click at [209, 222] on button "Search" at bounding box center [239, 224] width 65 height 29
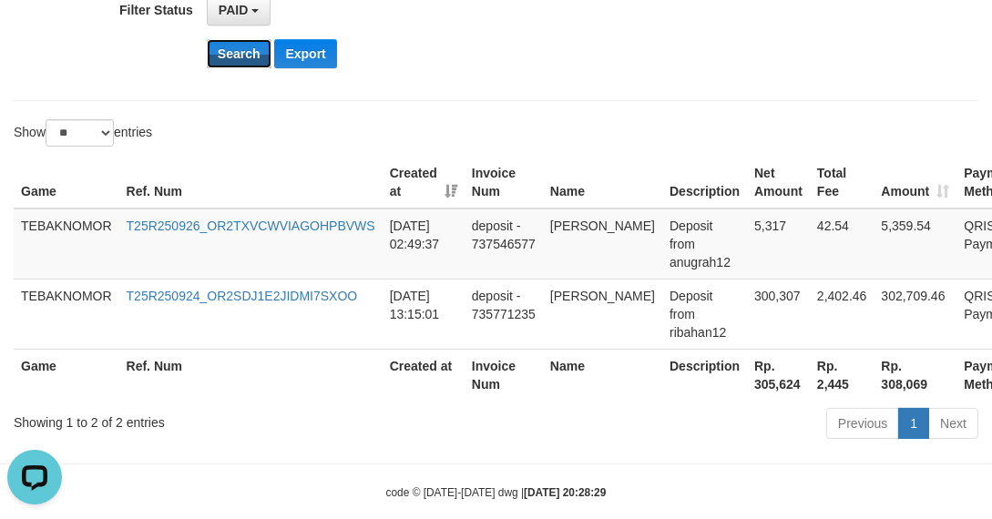
scroll to position [527, 0]
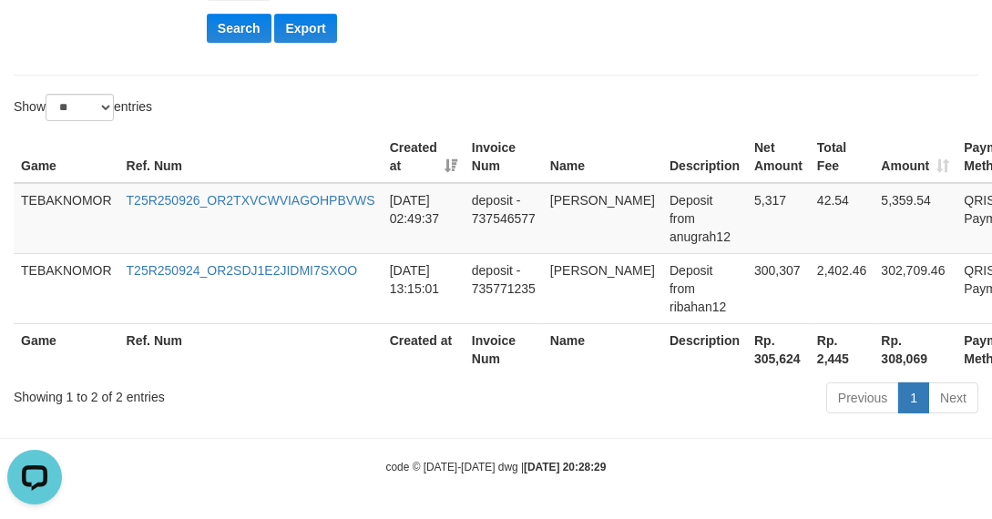
click at [747, 363] on th "Rp. 305,624" at bounding box center [778, 349] width 63 height 52
copy th "305,624"
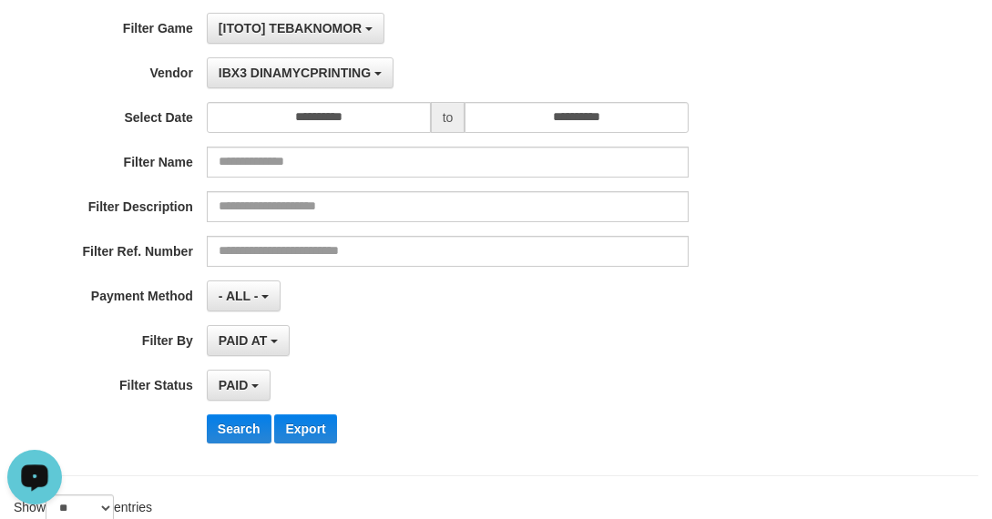
scroll to position [0, 0]
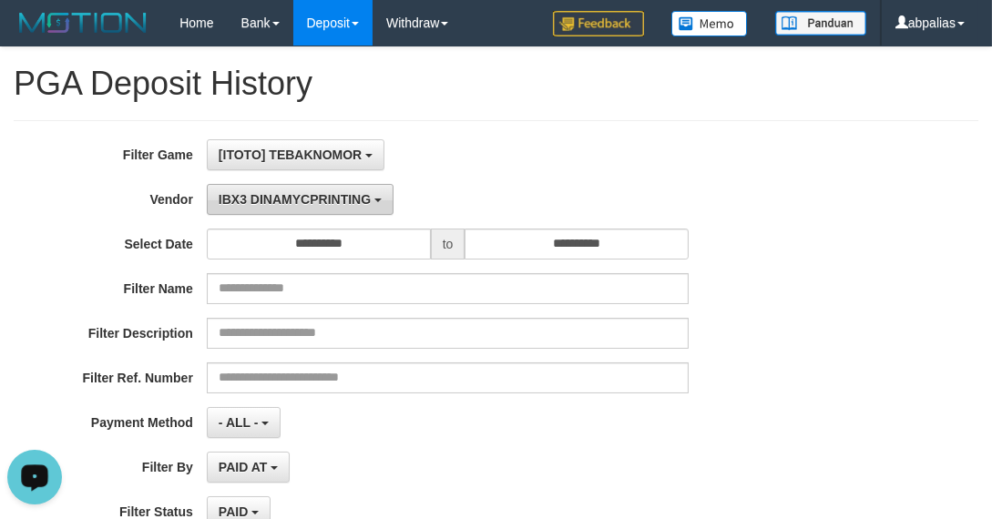
click at [240, 190] on button "IBX3 DINAMYCPRINTING" at bounding box center [300, 199] width 187 height 31
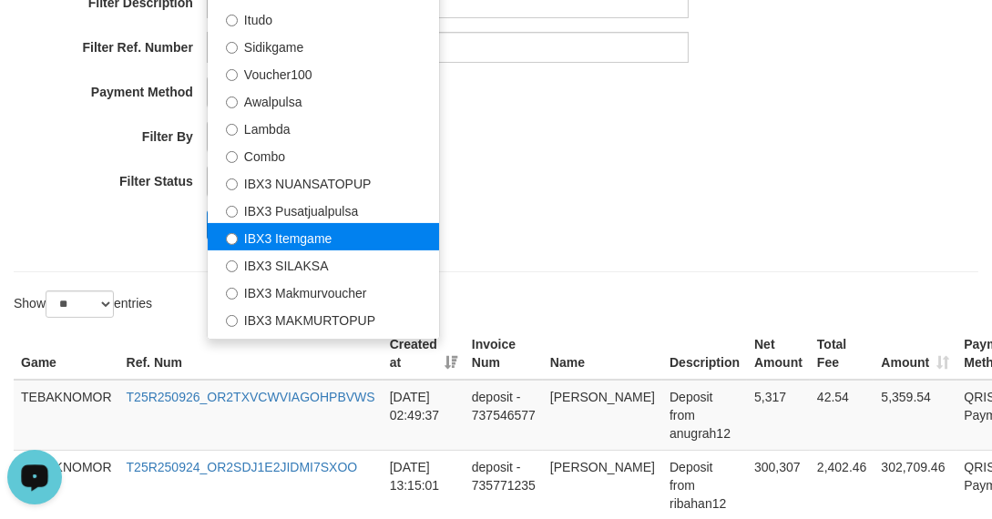
scroll to position [513, 0]
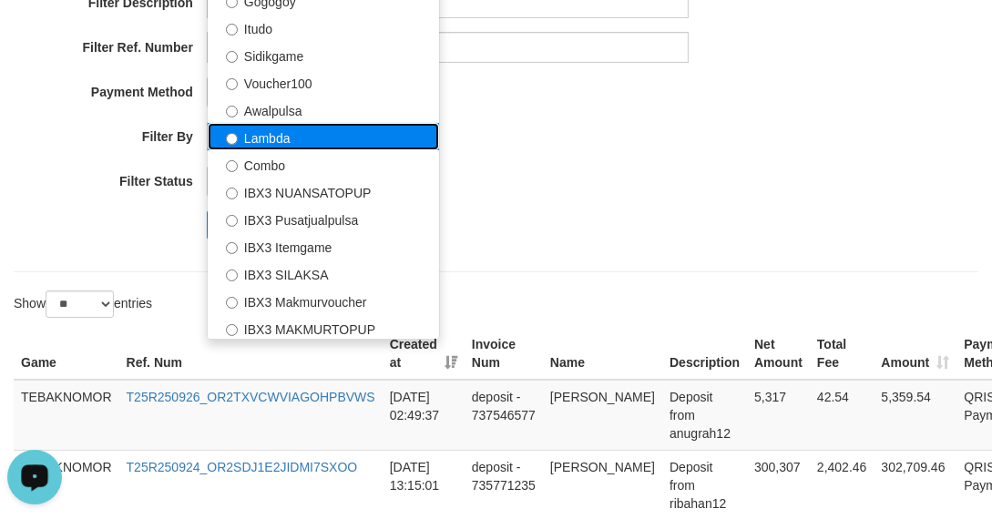
click at [276, 140] on label "Lambda" at bounding box center [323, 136] width 231 height 27
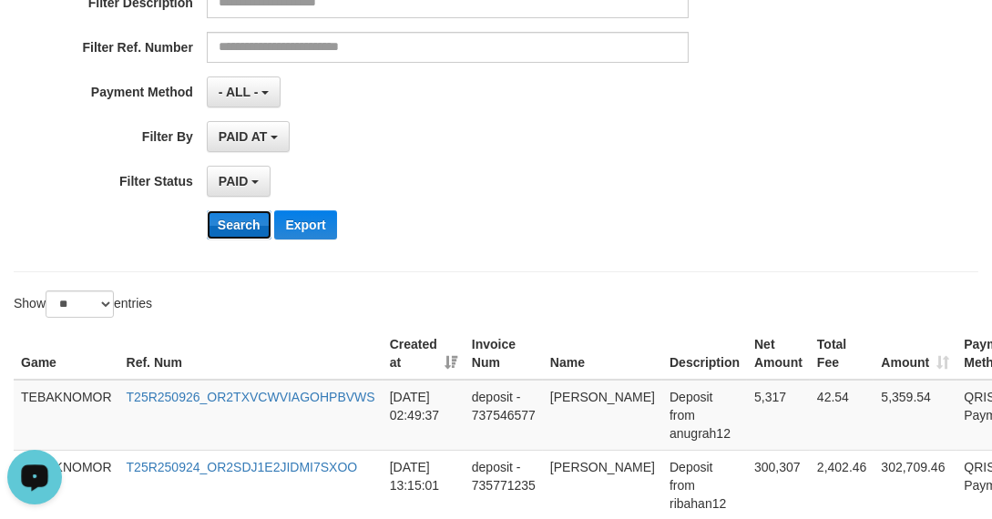
click at [220, 232] on button "Search" at bounding box center [239, 224] width 65 height 29
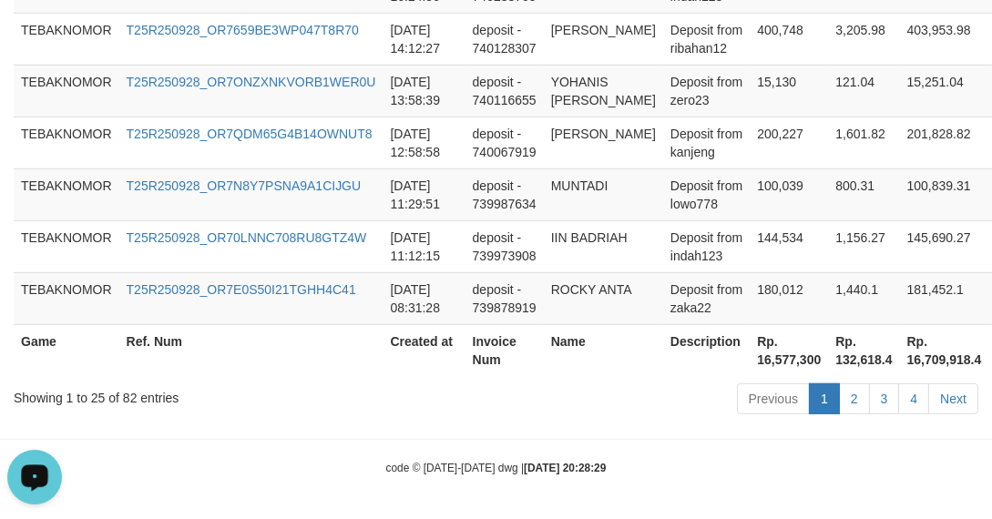
scroll to position [1775, 0]
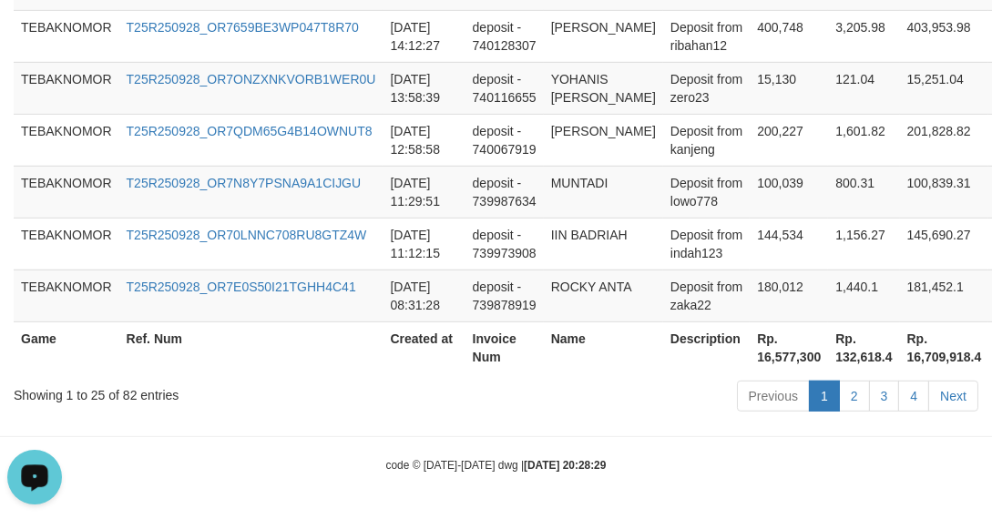
click at [750, 343] on th "Rp. 16,577,300" at bounding box center [789, 348] width 78 height 52
click at [750, 355] on th "Rp. 16,577,300" at bounding box center [789, 348] width 78 height 52
copy th "16,577,300"
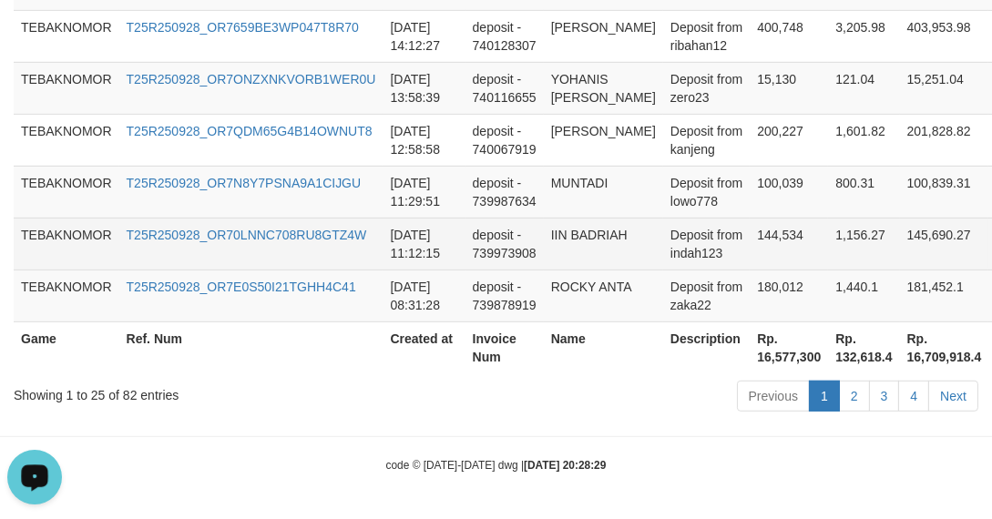
click at [634, 220] on tr "TEBAKNOMOR T25R250928_OR70LNNC708RU8GTZ4W [DATE] 11:12:15 deposit - 739973908 I…" at bounding box center [562, 244] width 1097 height 52
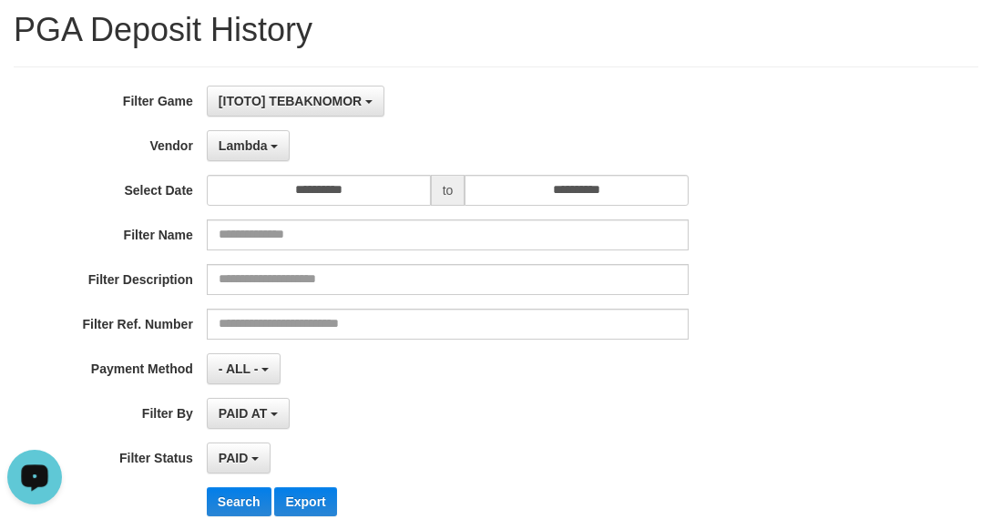
scroll to position [36, 0]
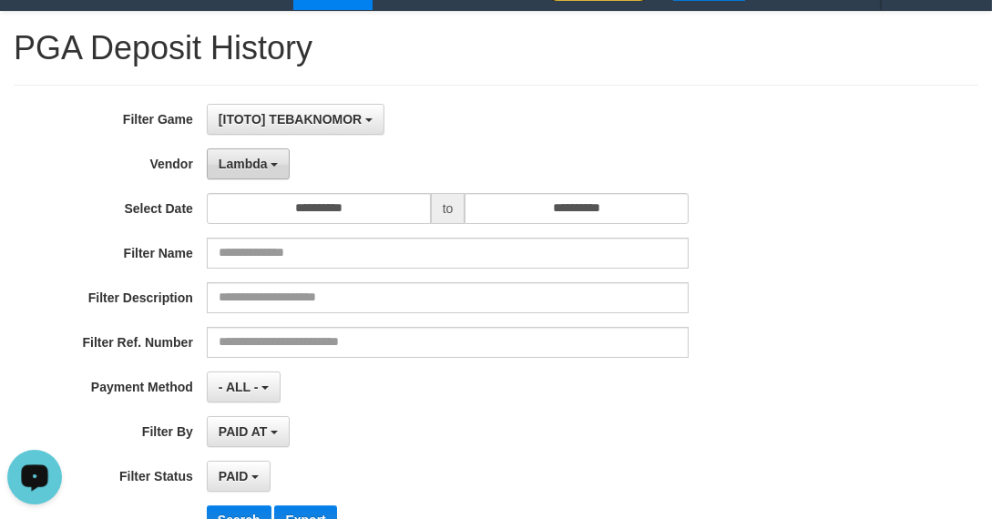
drag, startPoint x: 322, startPoint y: 292, endPoint x: 254, endPoint y: 169, distance: 140.3
click at [254, 161] on span "Lambda" at bounding box center [243, 164] width 49 height 15
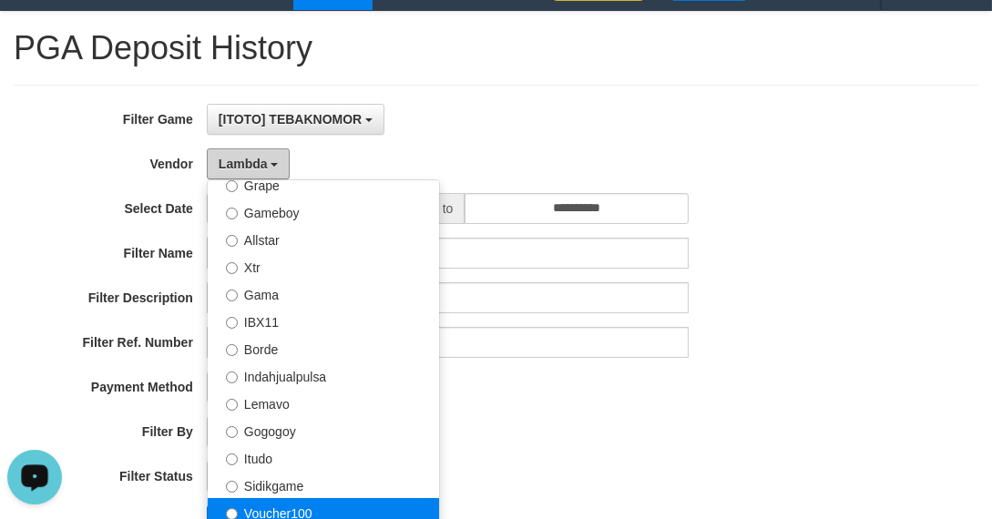
scroll to position [347, 0]
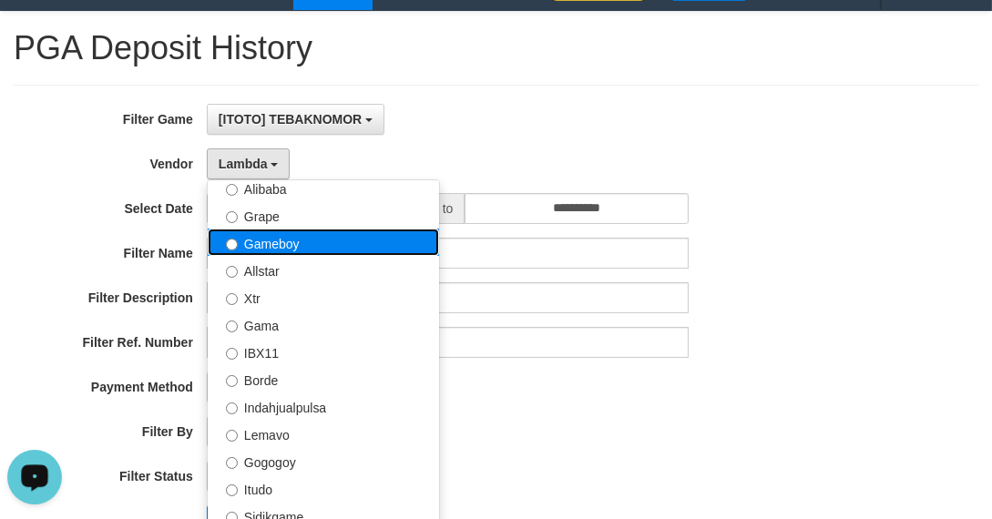
click at [280, 243] on label "Gameboy" at bounding box center [323, 242] width 231 height 27
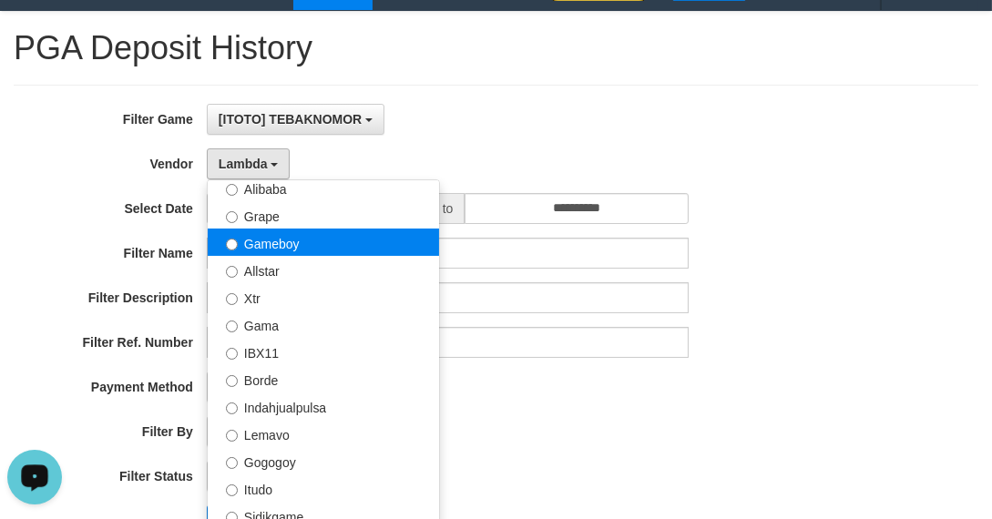
select select "**********"
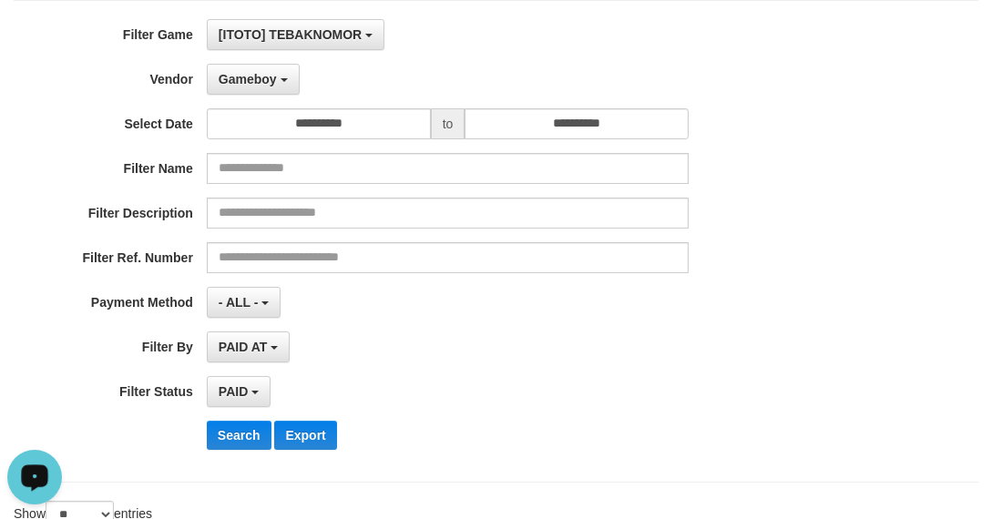
scroll to position [118, 0]
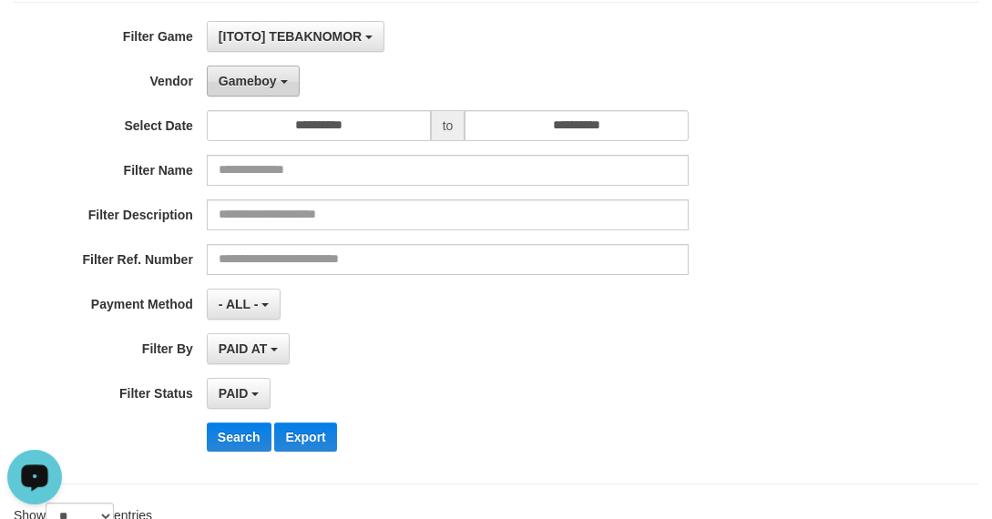
click at [256, 77] on span "Gameboy" at bounding box center [248, 81] width 58 height 15
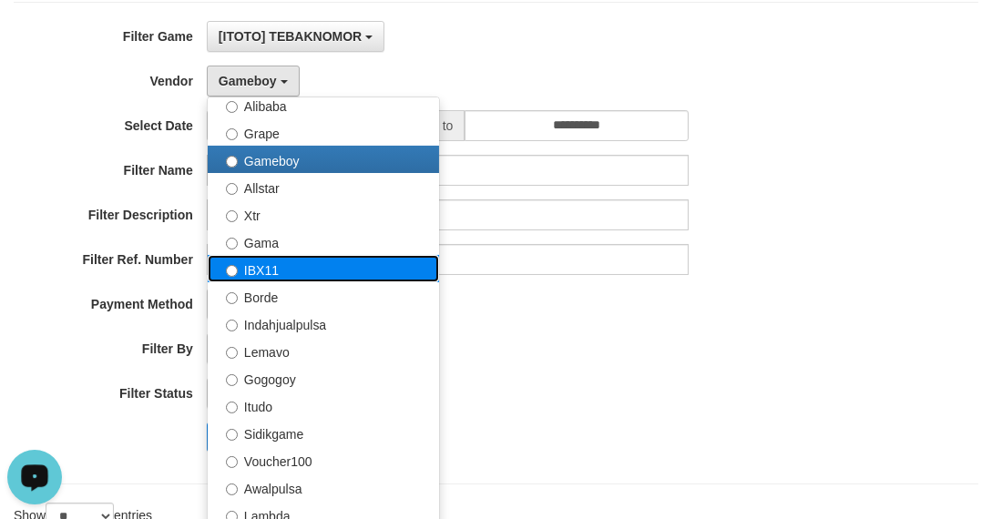
click at [259, 265] on label "IBX11" at bounding box center [323, 268] width 231 height 27
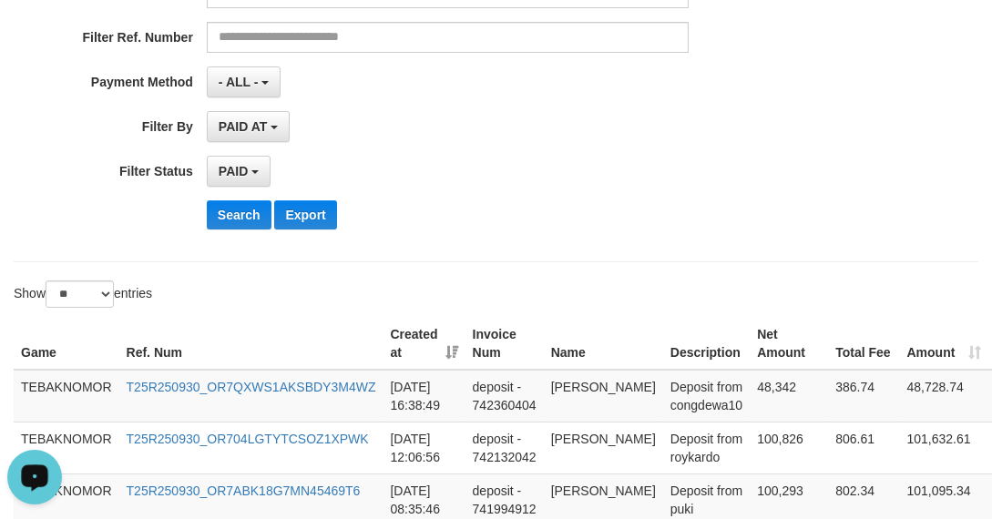
scroll to position [449, 0]
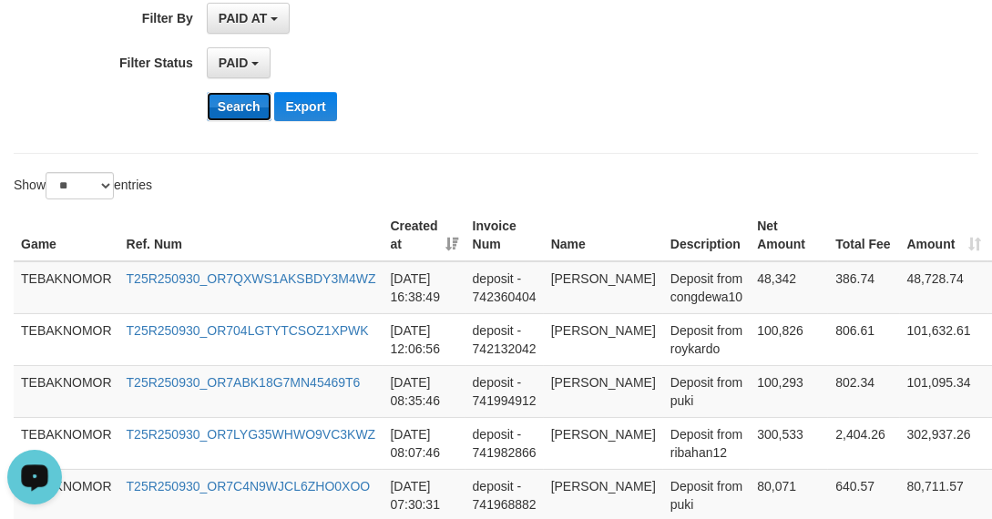
click at [238, 99] on button "Search" at bounding box center [239, 106] width 65 height 29
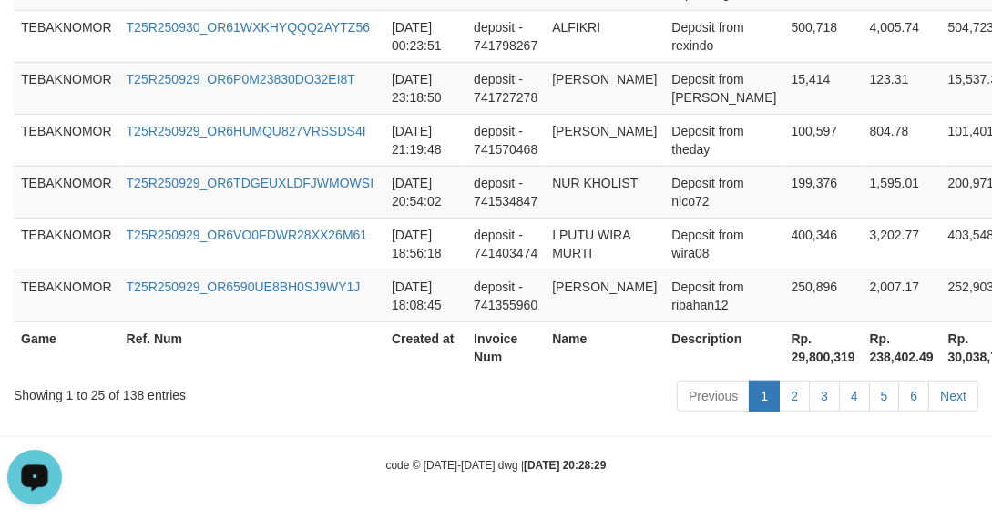
scroll to position [1920, 0]
click at [784, 363] on th "Rp. 29,800,319" at bounding box center [823, 348] width 78 height 52
copy th "29,800,319"
click at [784, 363] on th "Rp. 29,800,319" at bounding box center [823, 348] width 78 height 52
drag, startPoint x: 807, startPoint y: 473, endPoint x: 548, endPoint y: 326, distance: 298.2
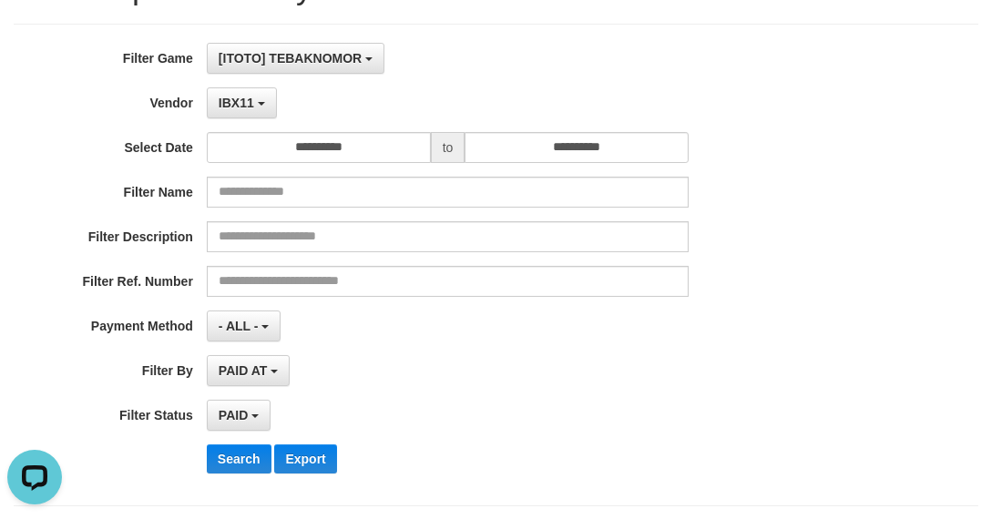
scroll to position [0, 0]
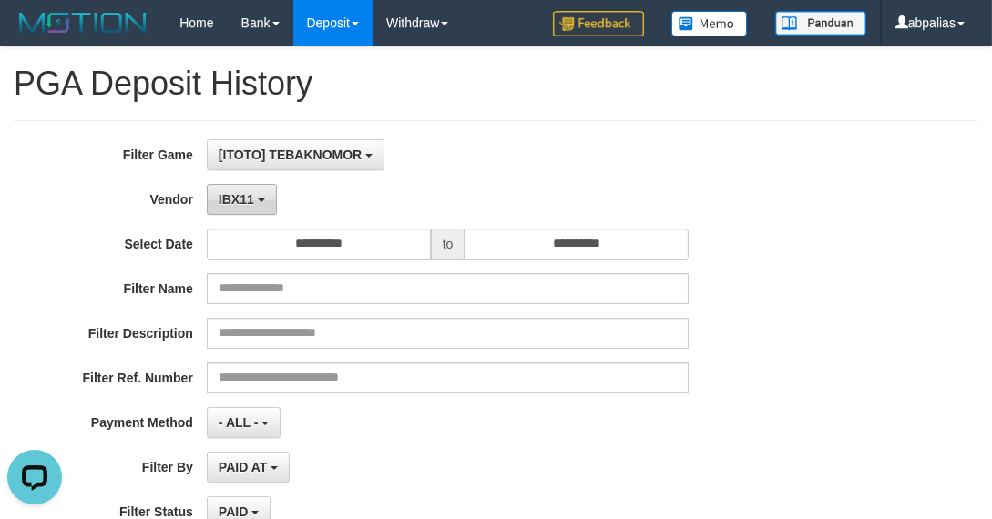
click at [243, 200] on span "IBX11" at bounding box center [237, 199] width 36 height 15
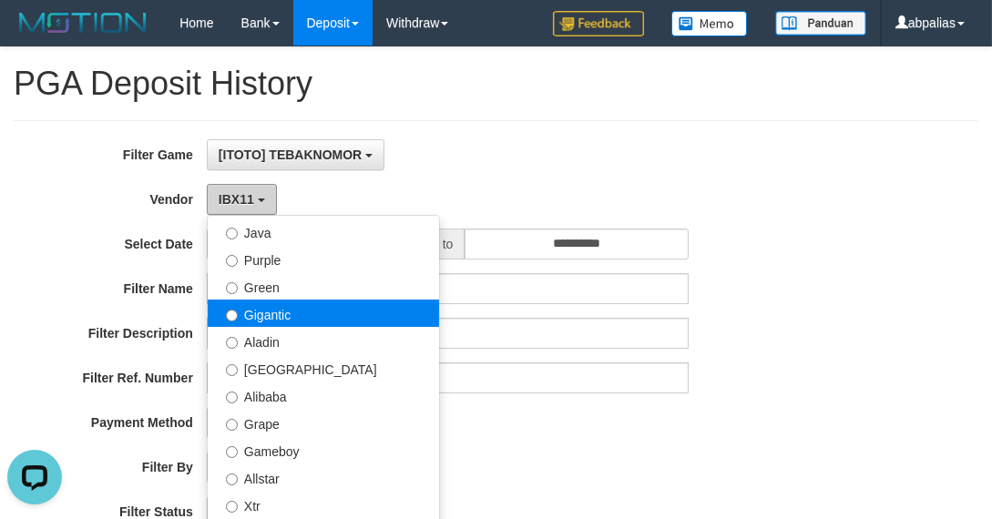
scroll to position [99, 0]
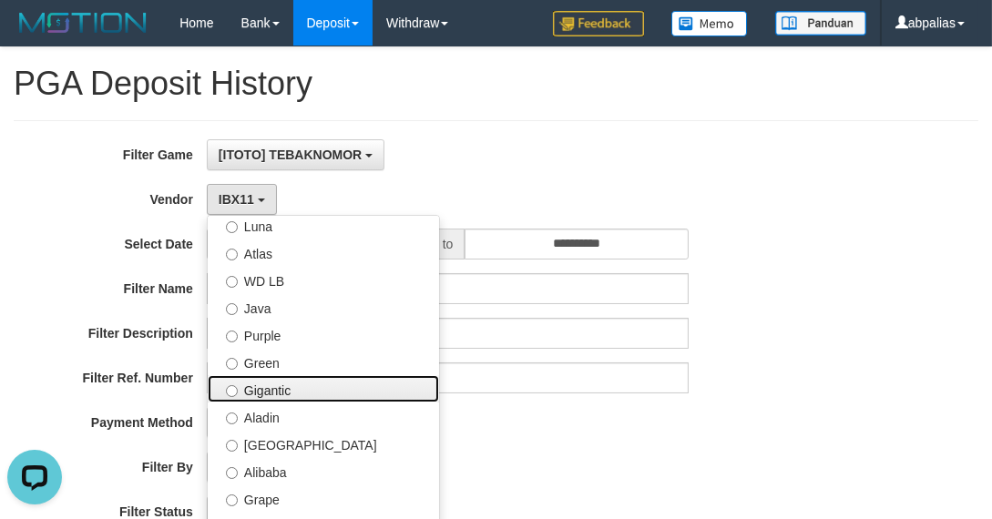
drag, startPoint x: 282, startPoint y: 396, endPoint x: 258, endPoint y: 345, distance: 56.6
click at [282, 396] on label "Gigantic" at bounding box center [323, 388] width 231 height 27
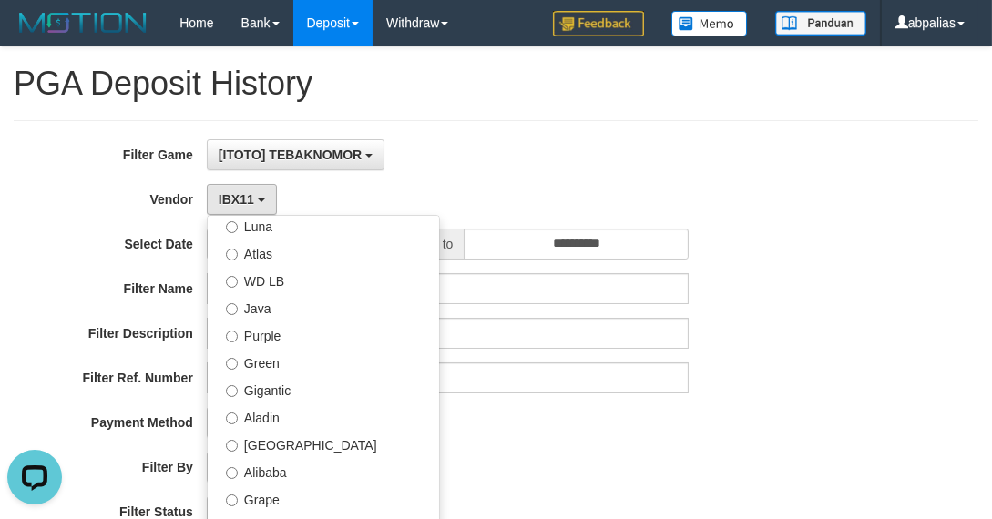
select select "**********"
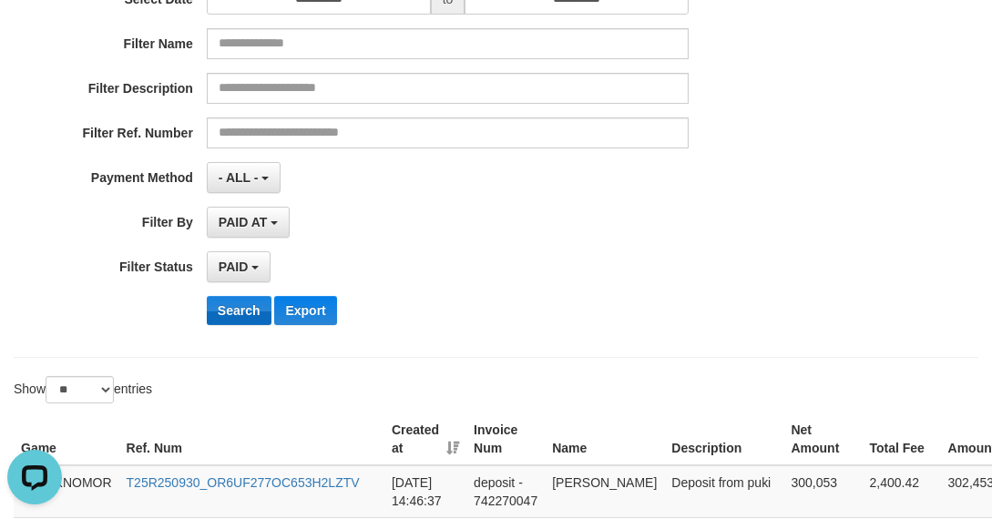
scroll to position [331, 0]
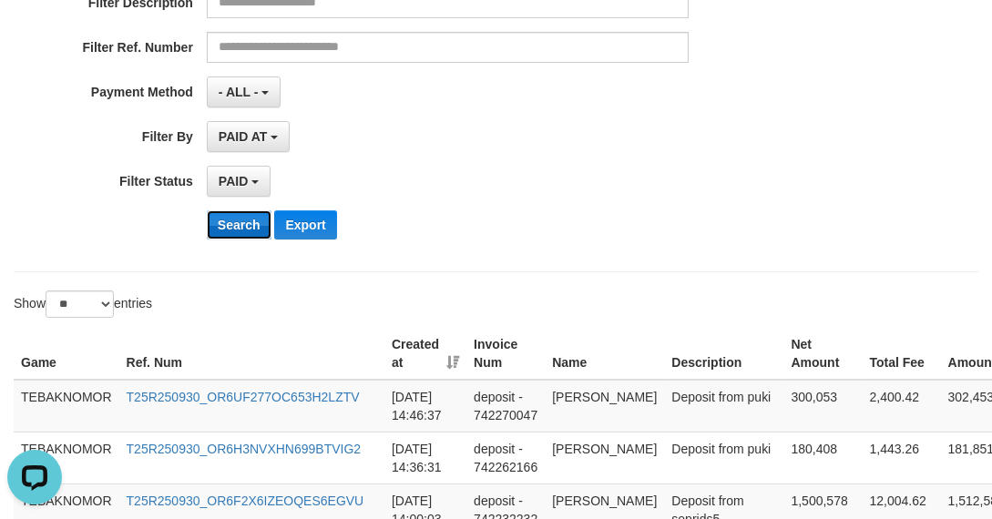
click at [236, 235] on button "Search" at bounding box center [239, 224] width 65 height 29
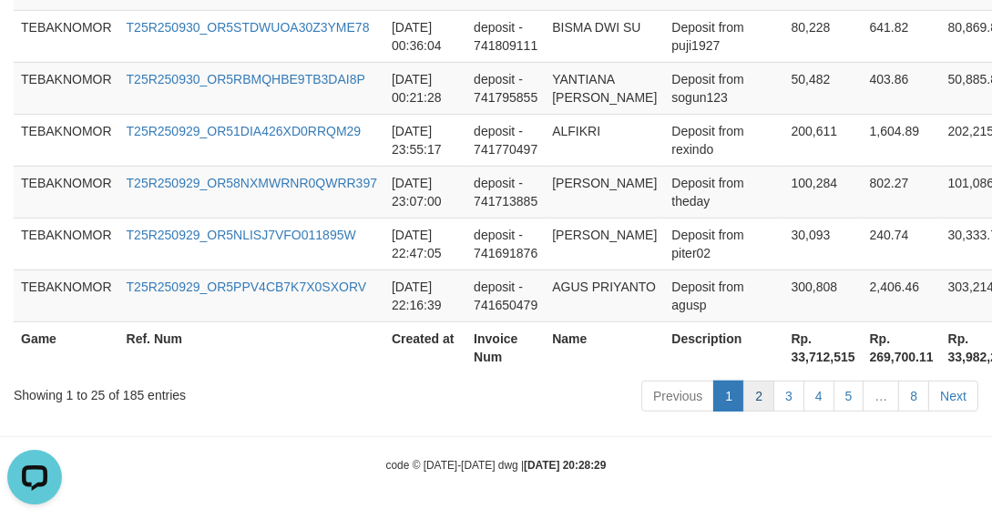
scroll to position [1848, 0]
click at [784, 354] on th "Rp. 33,712,515" at bounding box center [823, 348] width 78 height 52
copy th "33,712,515"
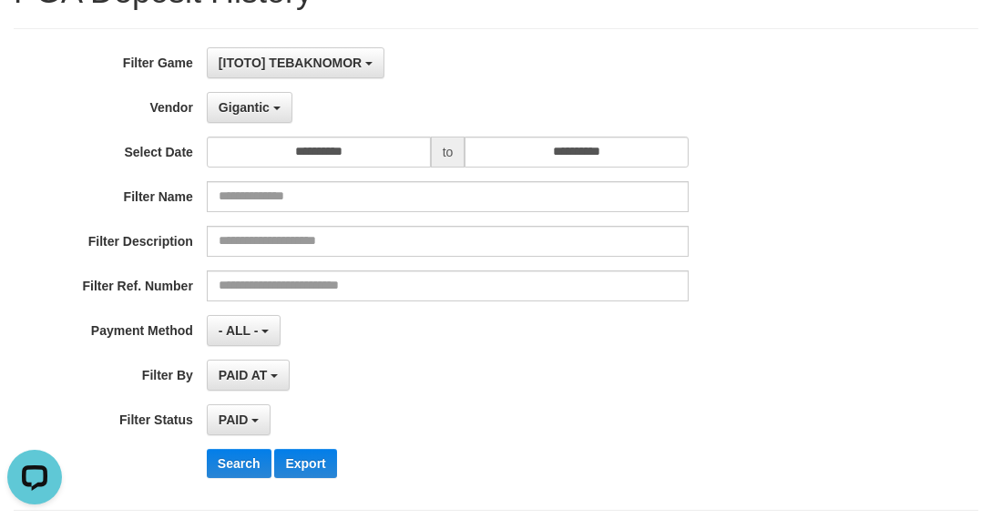
scroll to position [0, 0]
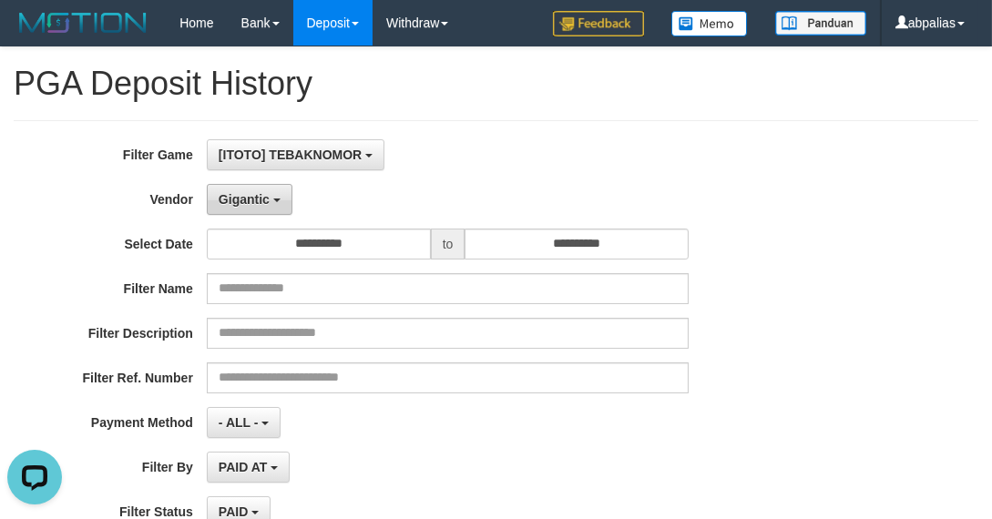
click at [227, 192] on span "Gigantic" at bounding box center [244, 199] width 51 height 15
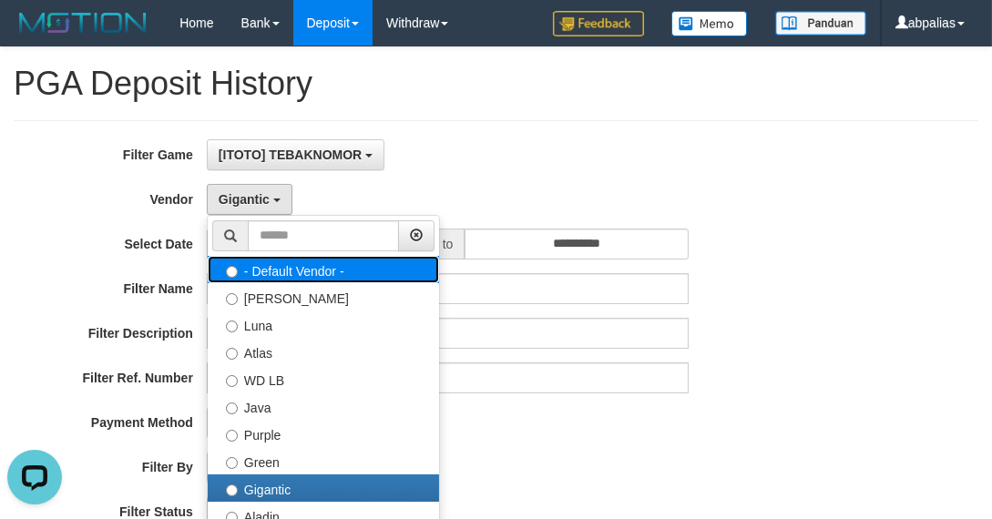
click at [275, 278] on label "- Default Vendor -" at bounding box center [323, 269] width 231 height 27
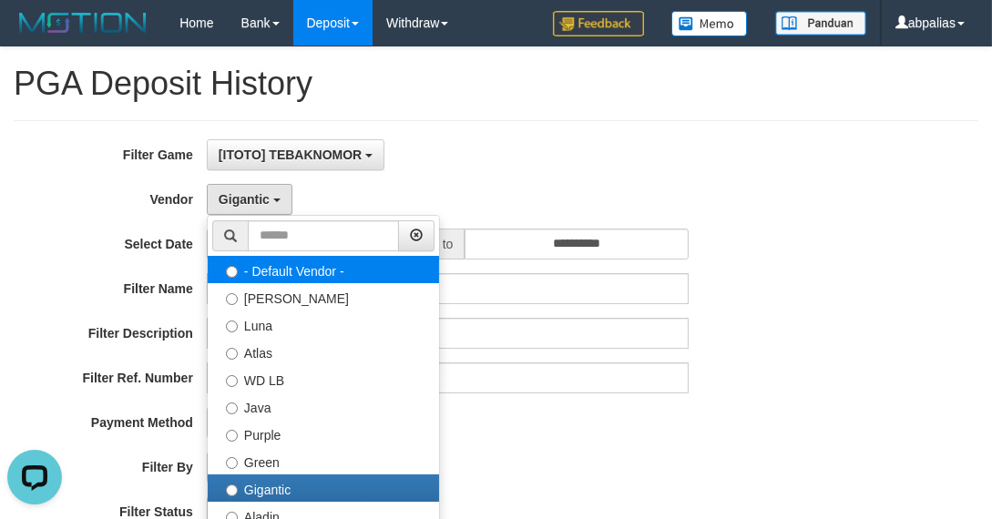
select select
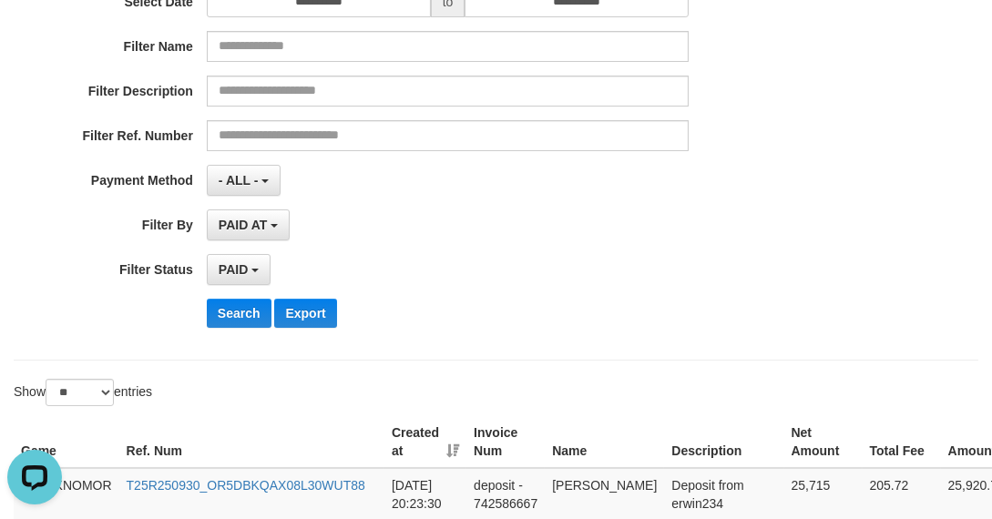
scroll to position [414, 0]
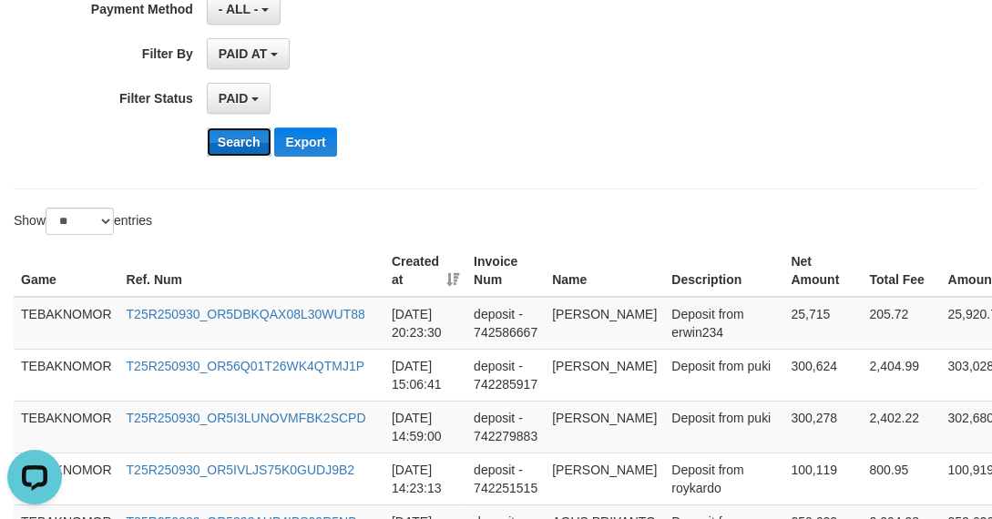
click at [228, 150] on button "Search" at bounding box center [239, 142] width 65 height 29
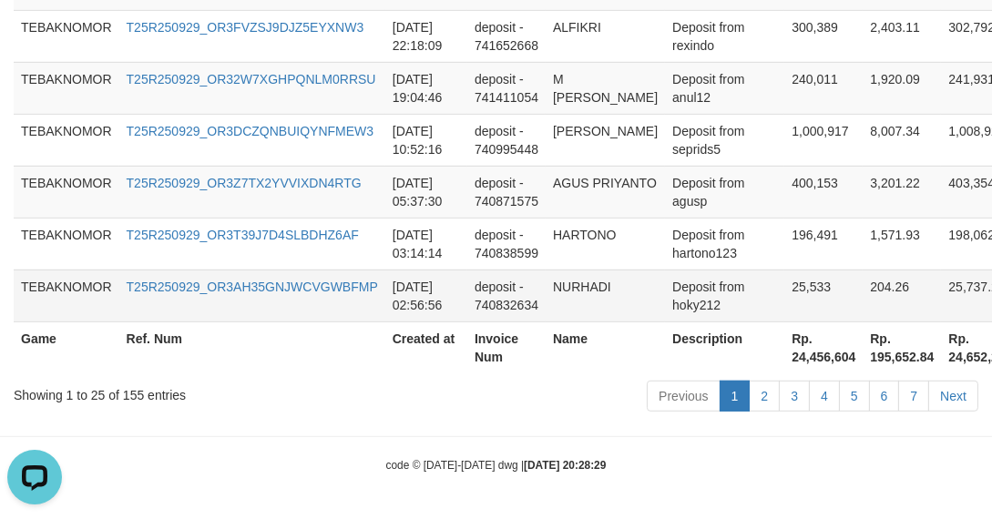
scroll to position [1904, 0]
click at [784, 374] on th "Rp. 24,456,604" at bounding box center [823, 348] width 78 height 52
copy th "24,456,604"
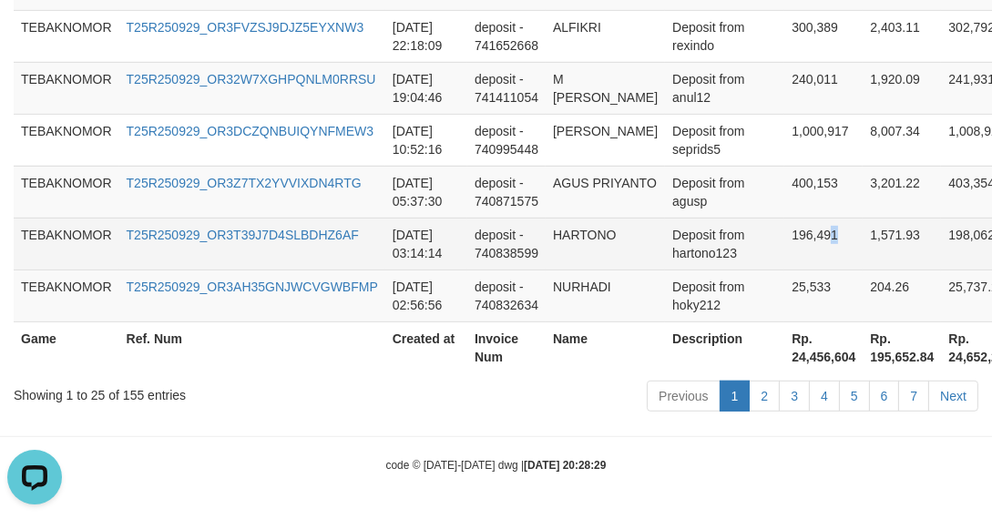
drag, startPoint x: 767, startPoint y: 303, endPoint x: 590, endPoint y: 196, distance: 206.9
click at [784, 270] on td "196,491" at bounding box center [823, 244] width 78 height 52
